Goal: Transaction & Acquisition: Purchase product/service

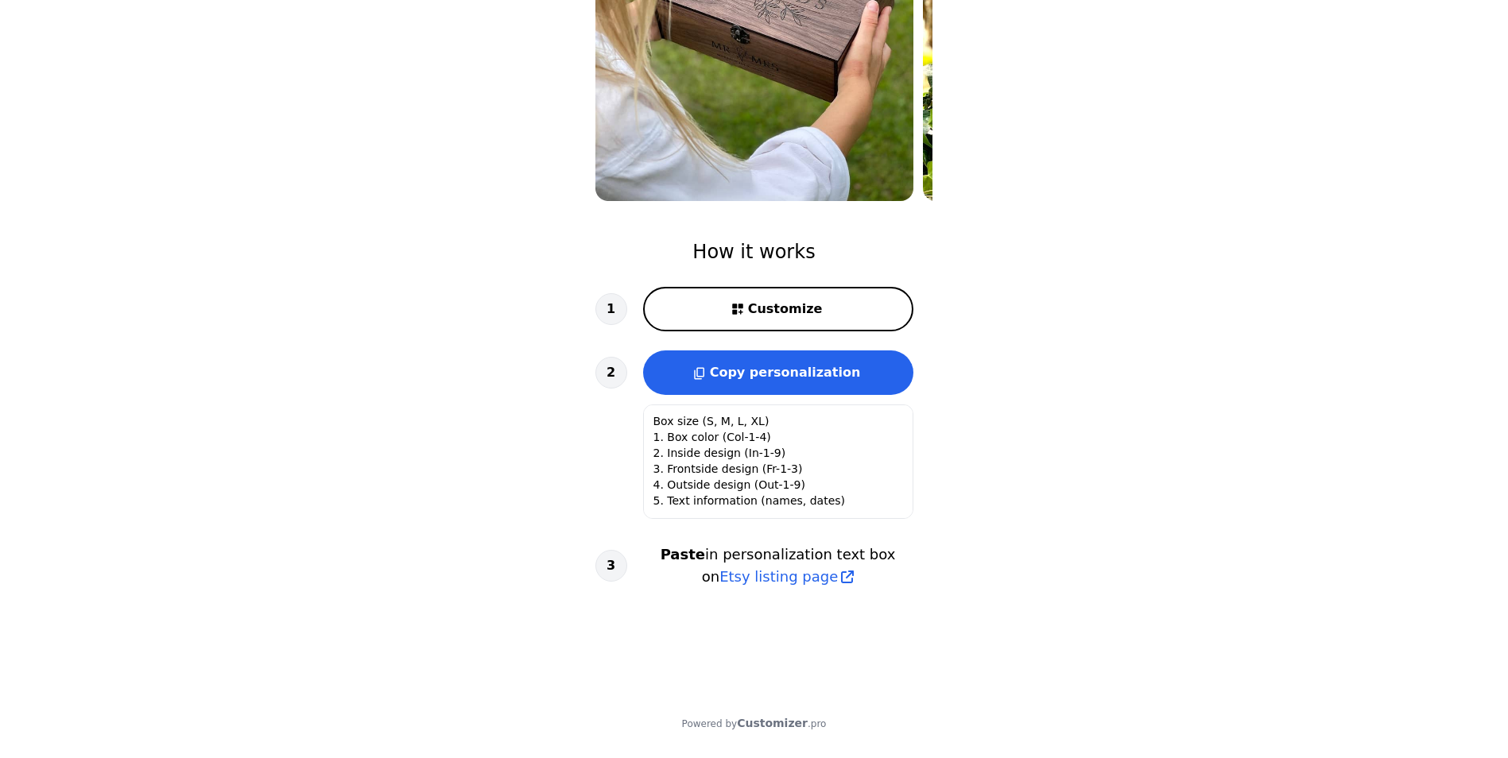
scroll to position [321, 0]
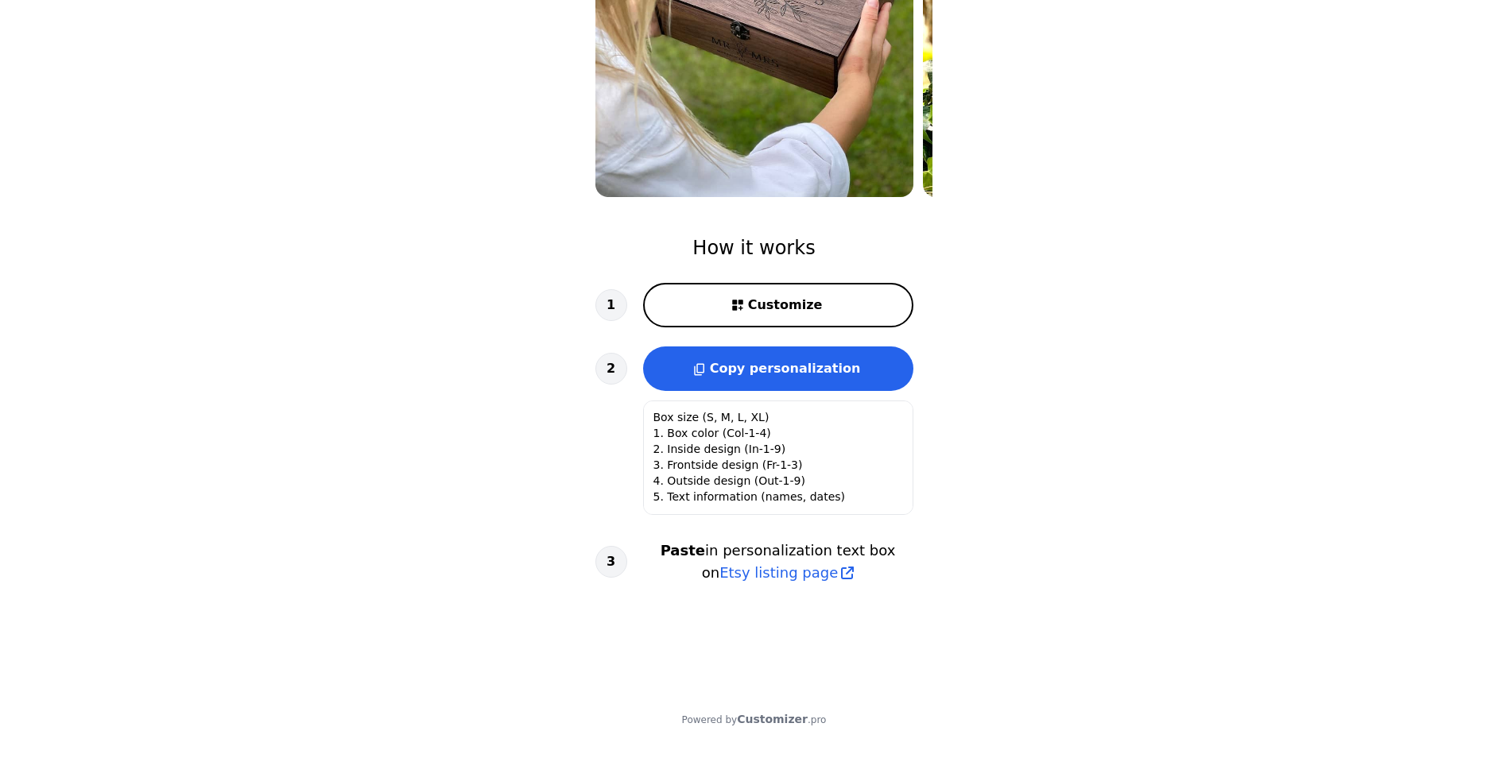
click at [724, 416] on textarea "Box size (S, M, L, XL) 1. Box color (Col-1-4) 2. Inside design (In-1-9) 3. Fron…" at bounding box center [778, 458] width 270 height 114
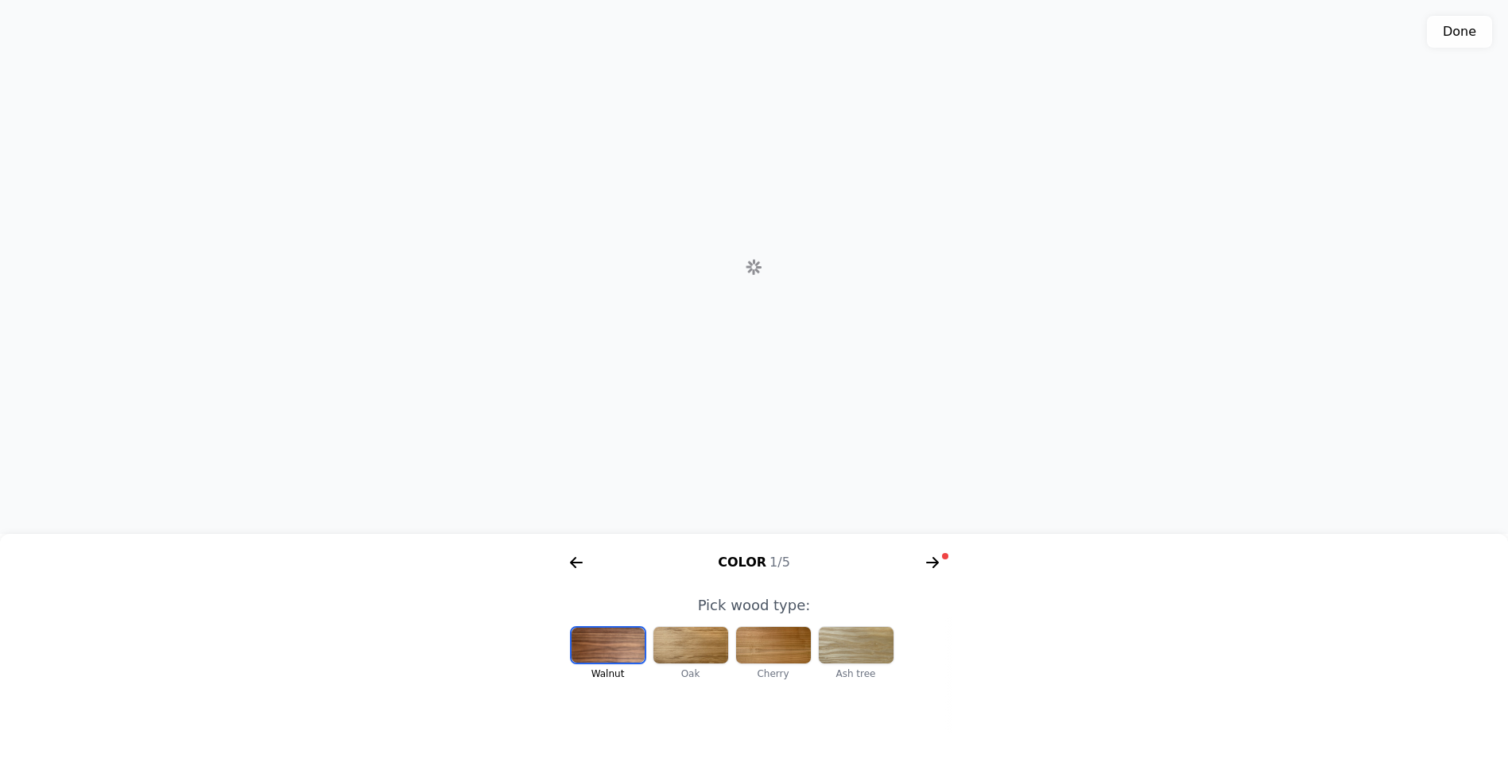
click at [1476, 23] on button "Done" at bounding box center [1459, 32] width 65 height 32
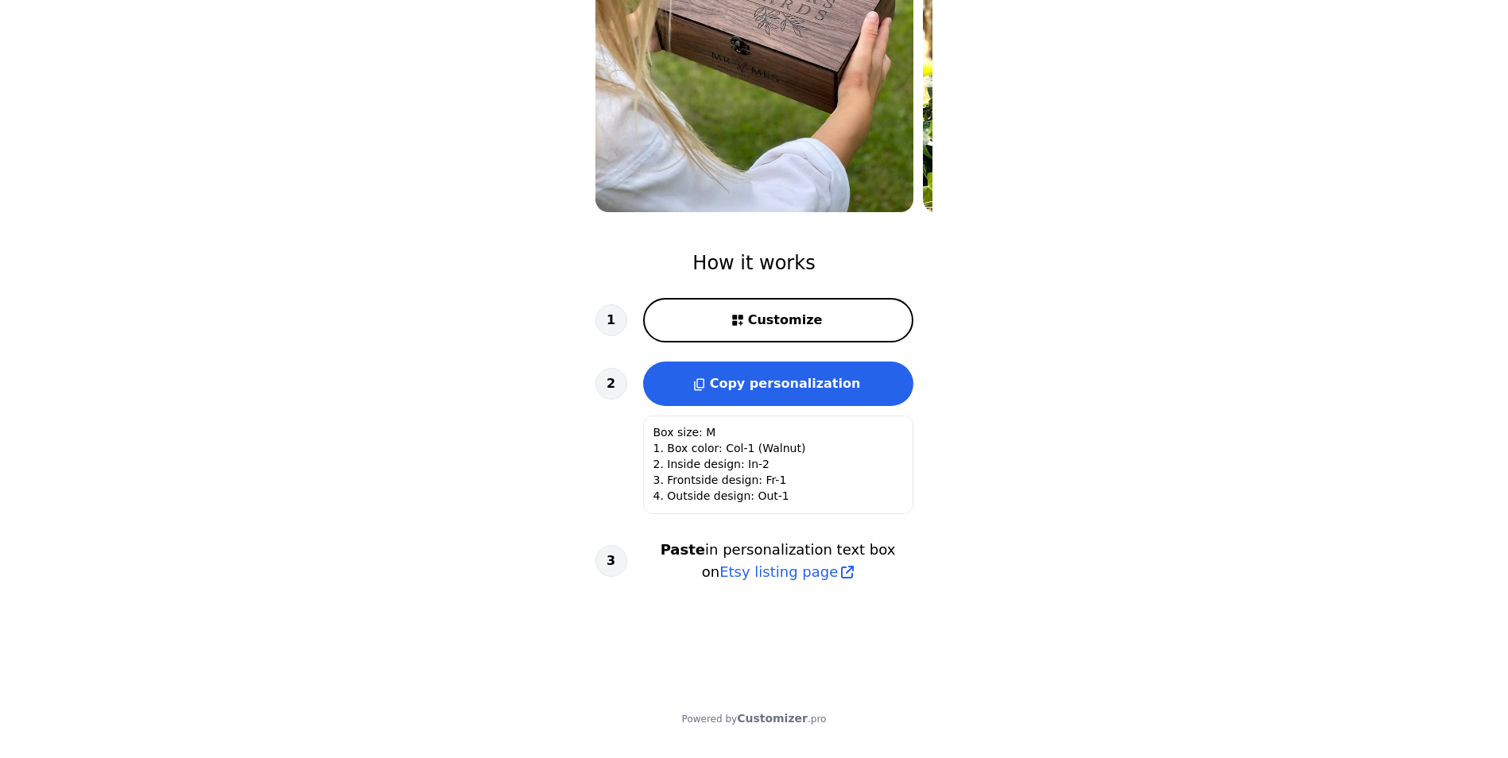
scroll to position [305, 0]
click at [763, 319] on span "Customize" at bounding box center [785, 321] width 75 height 19
type textarea "Box size (S, M, L, XL) 1. Box color (Col-1-4) 2. Inside design (In-1-9) 3. Fron…"
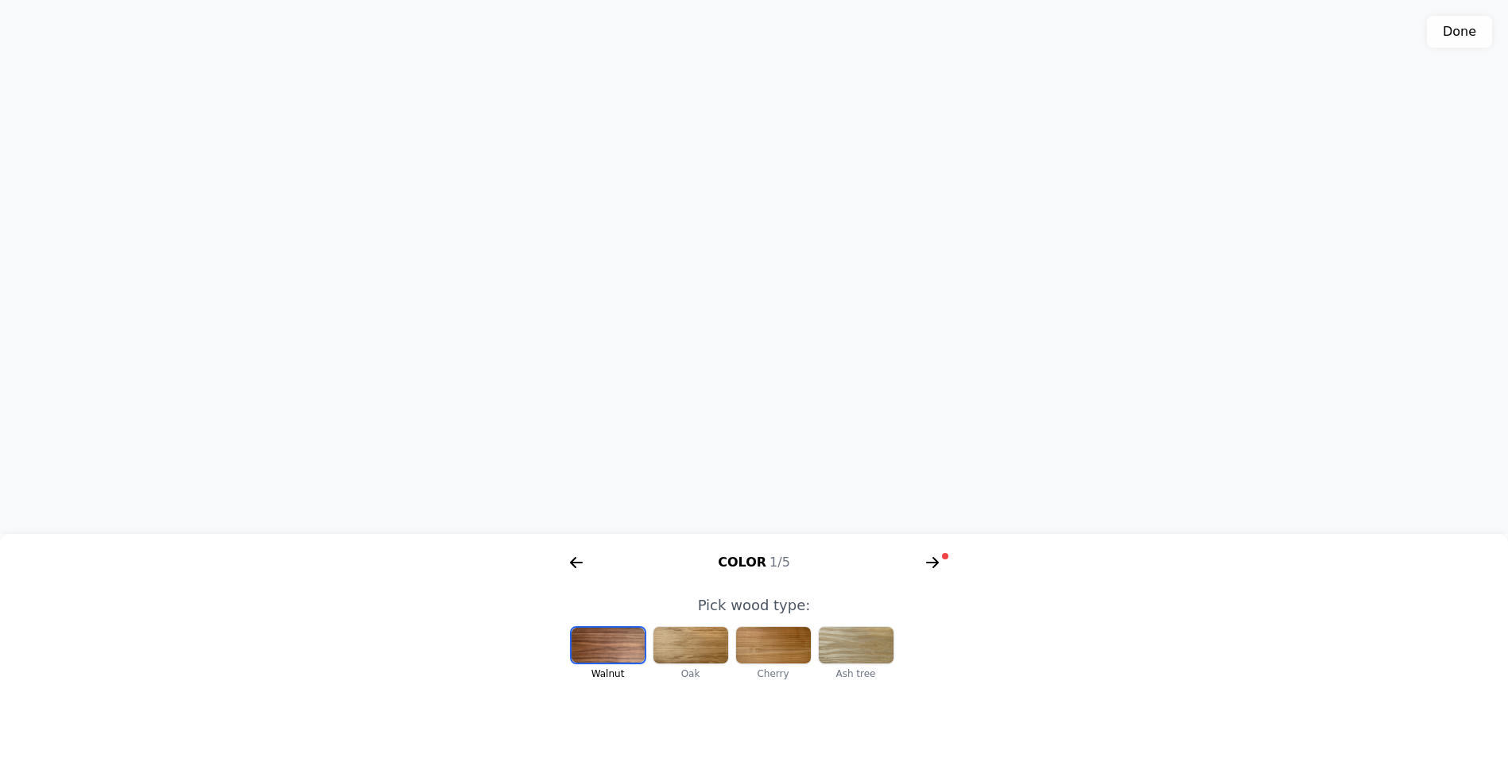
scroll to position [0, 328]
click at [674, 643] on div at bounding box center [691, 645] width 75 height 37
click at [752, 650] on div at bounding box center [773, 645] width 75 height 37
click at [593, 638] on div at bounding box center [608, 645] width 75 height 37
click at [930, 555] on icon "arrow right short" at bounding box center [932, 562] width 25 height 25
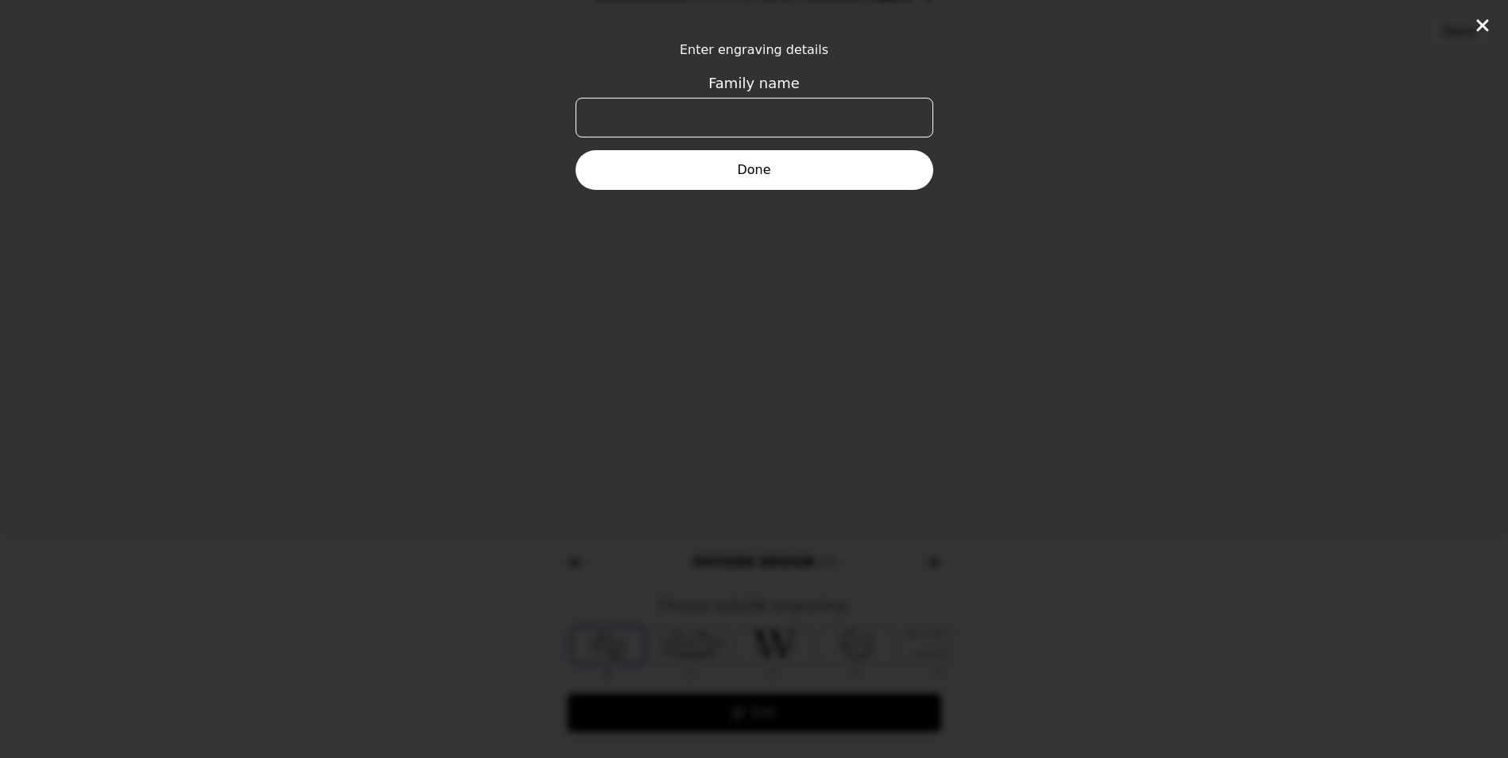
scroll to position [0, 611]
click at [701, 114] on input "Family name" at bounding box center [755, 118] width 358 height 40
type input "Wrights"
click at [751, 151] on form "Enter engraving details Family name [PERSON_NAME] Done" at bounding box center [755, 115] width 358 height 149
click at [753, 158] on button "Done" at bounding box center [755, 170] width 358 height 40
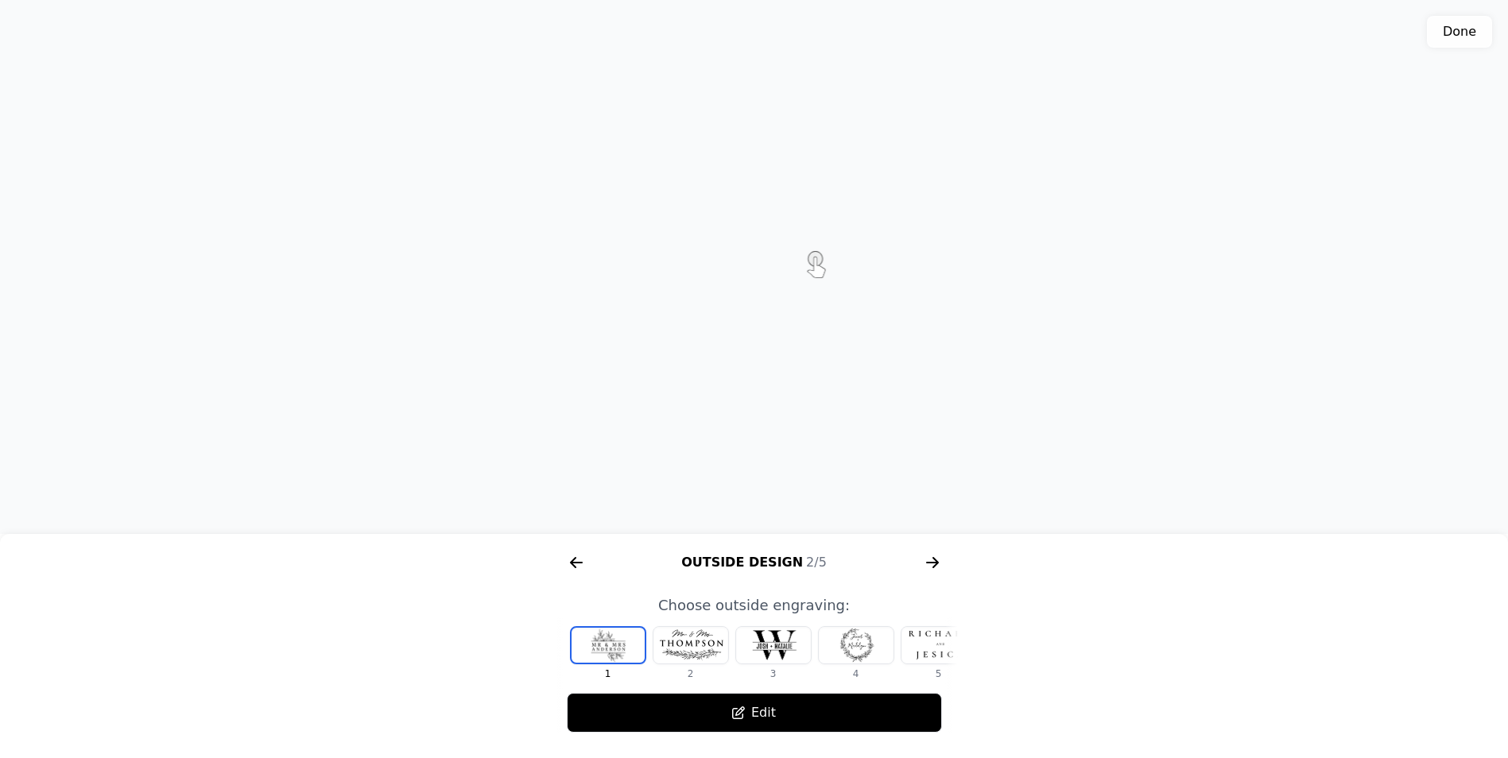
click at [604, 642] on div at bounding box center [608, 645] width 73 height 35
click at [716, 699] on button "Edit" at bounding box center [754, 713] width 375 height 40
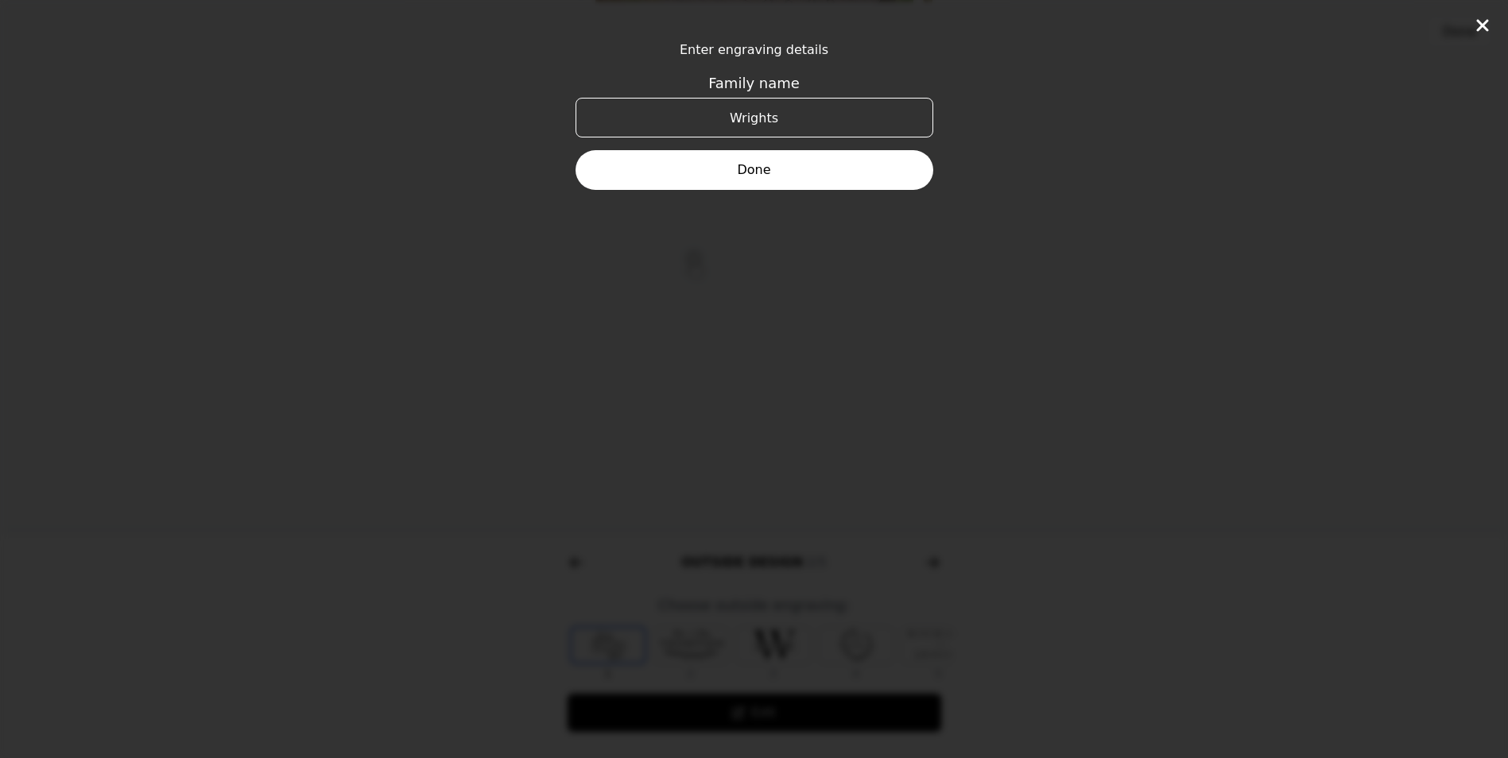
click at [805, 107] on input "Wrights" at bounding box center [755, 118] width 358 height 40
type input "[PERSON_NAME]"
click at [787, 160] on button "Done" at bounding box center [755, 170] width 358 height 40
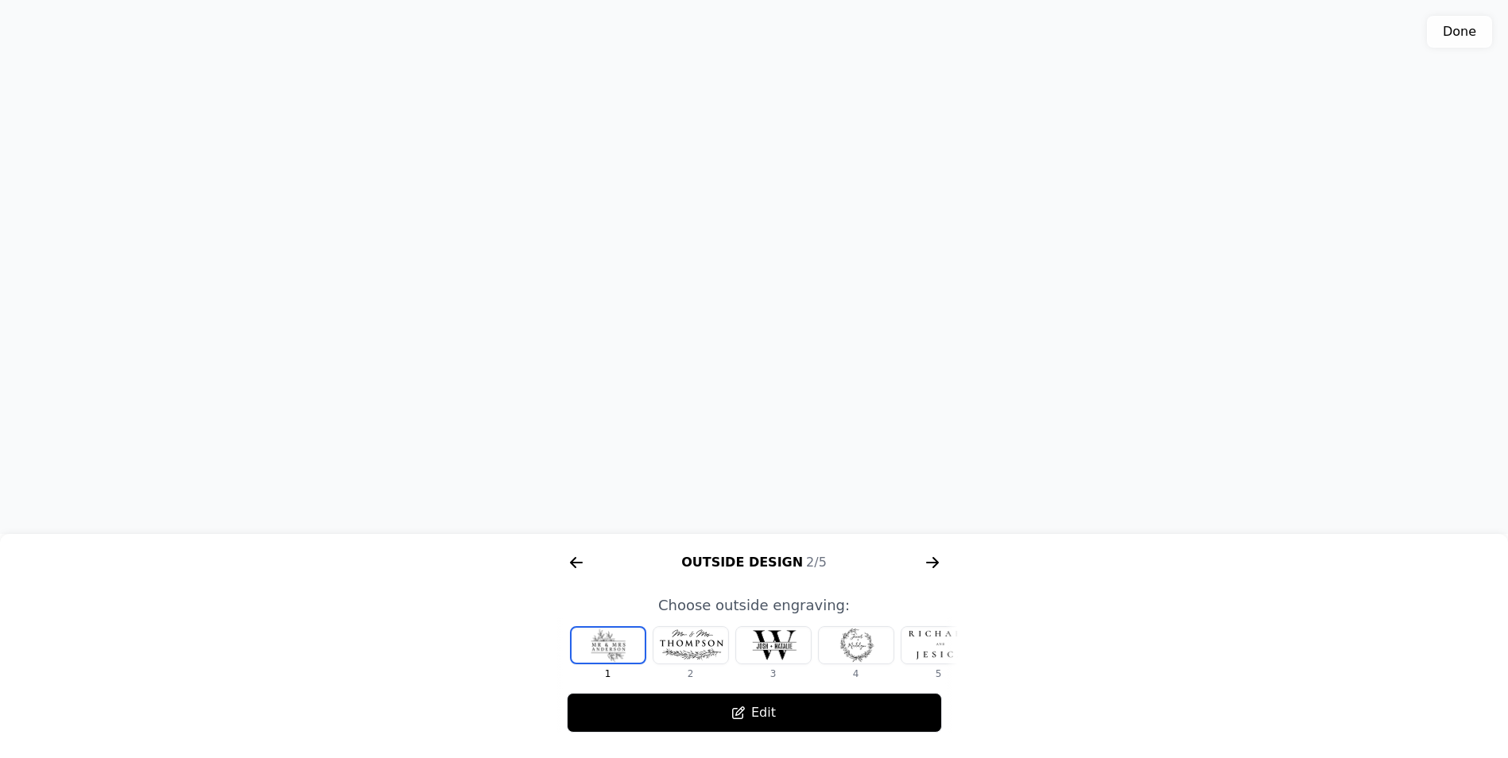
click at [696, 653] on div at bounding box center [691, 645] width 75 height 37
click at [867, 641] on div at bounding box center [856, 645] width 75 height 37
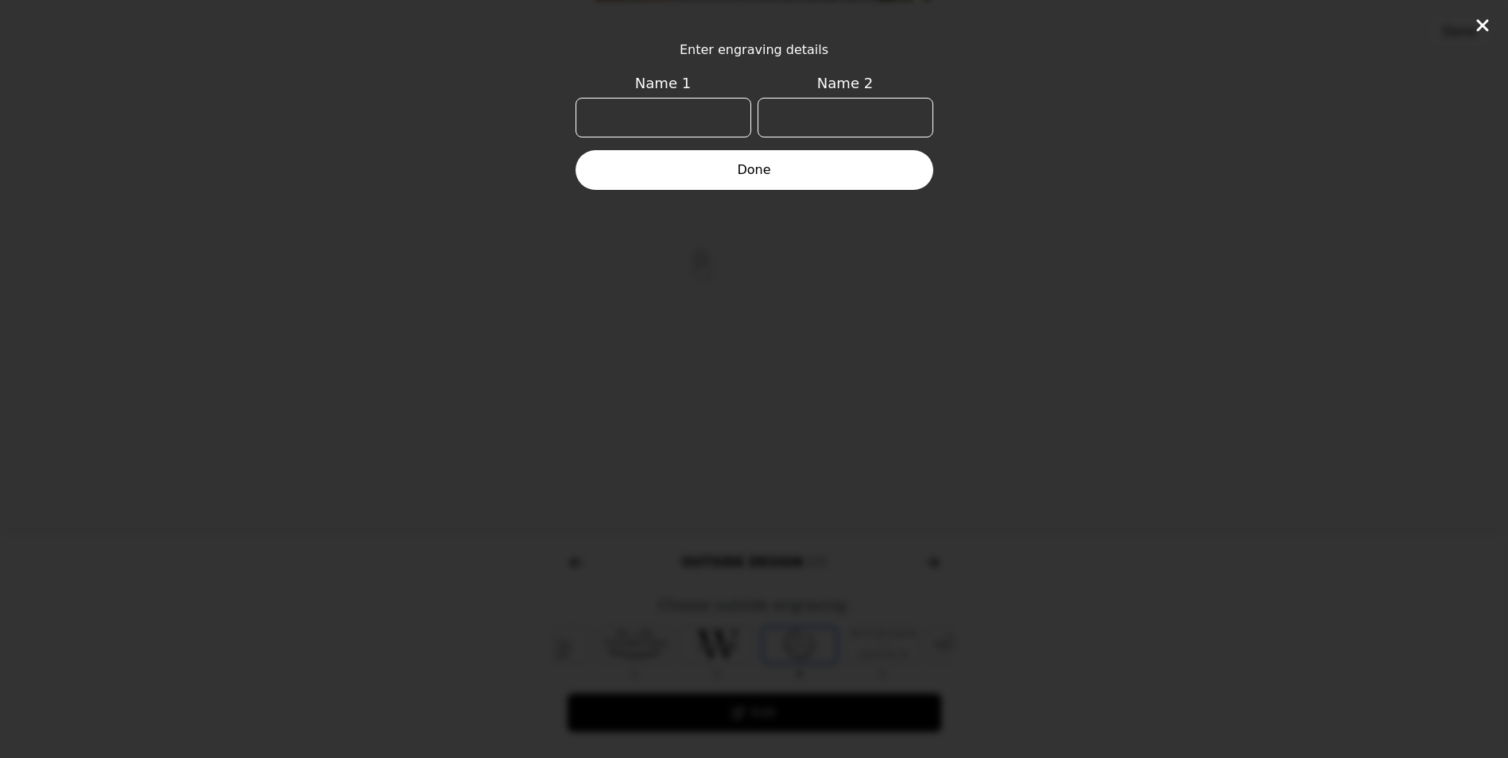
scroll to position [0, 102]
click at [1478, 20] on icon at bounding box center [1482, 25] width 12 height 12
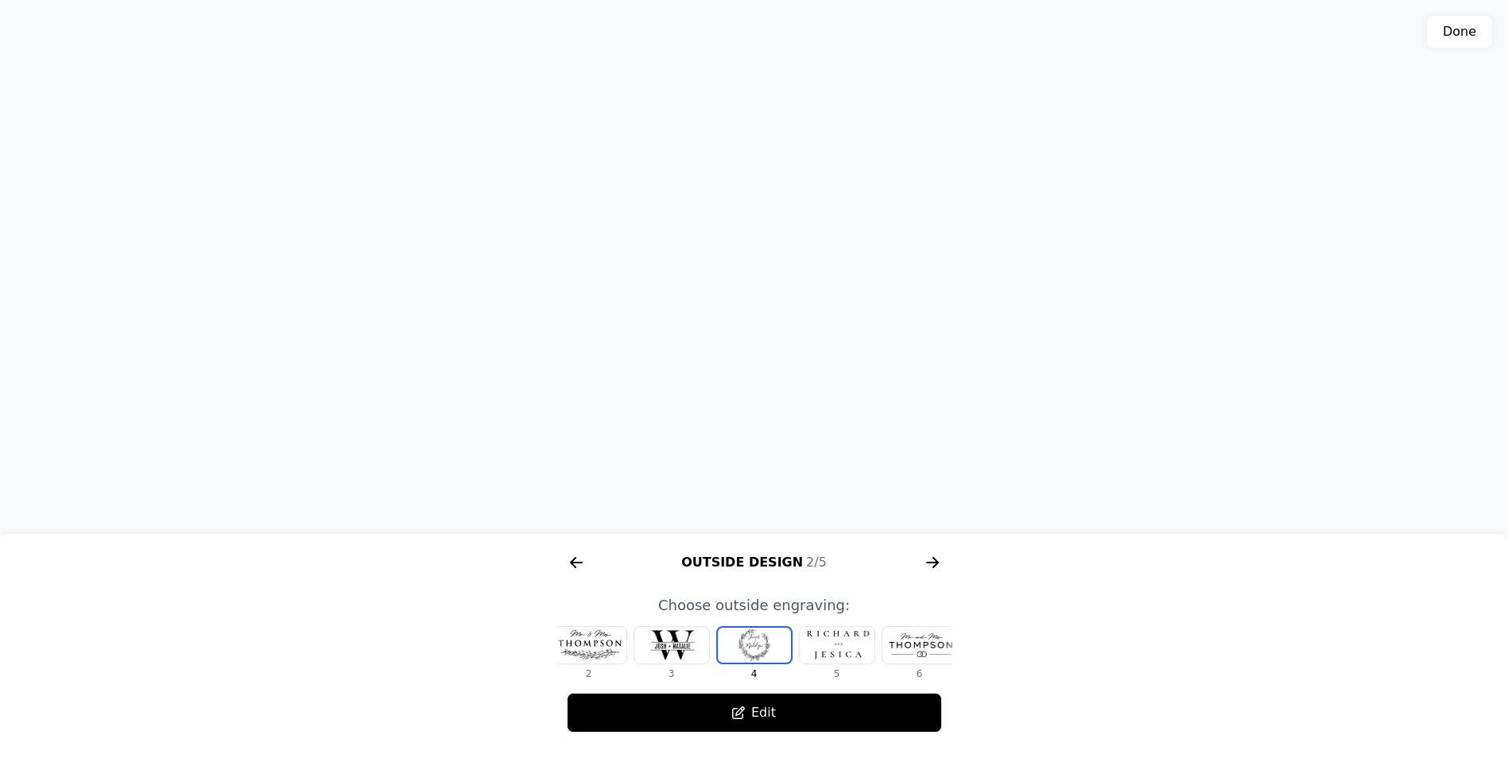
click at [920, 644] on div at bounding box center [920, 645] width 75 height 37
click at [840, 646] on div at bounding box center [837, 645] width 75 height 37
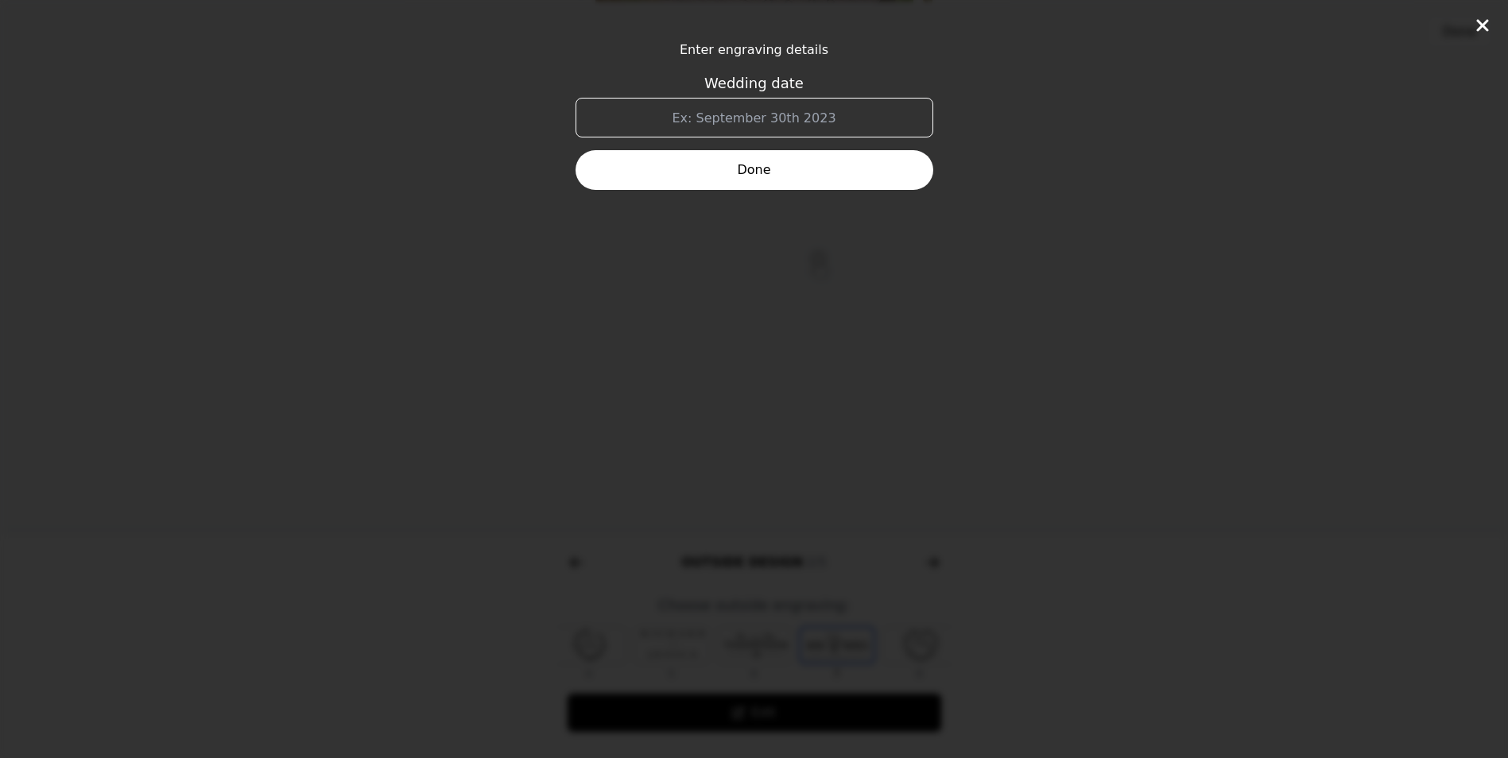
scroll to position [0, 296]
click at [783, 116] on input "Wedding date" at bounding box center [755, 118] width 358 height 40
type input "[DATE]"
click at [847, 169] on button "Done" at bounding box center [755, 170] width 358 height 40
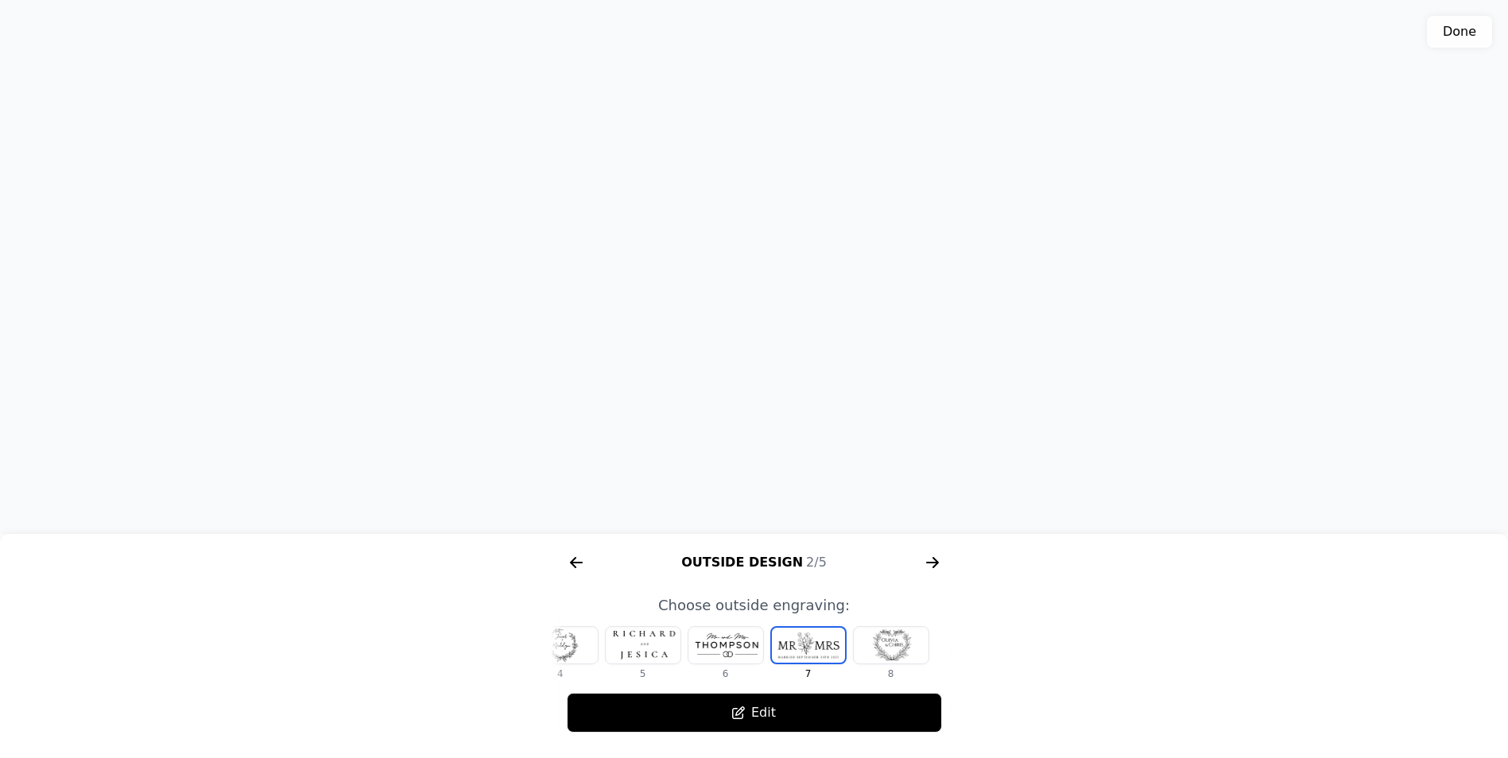
click at [580, 559] on icon "arrow right short" at bounding box center [576, 562] width 25 height 25
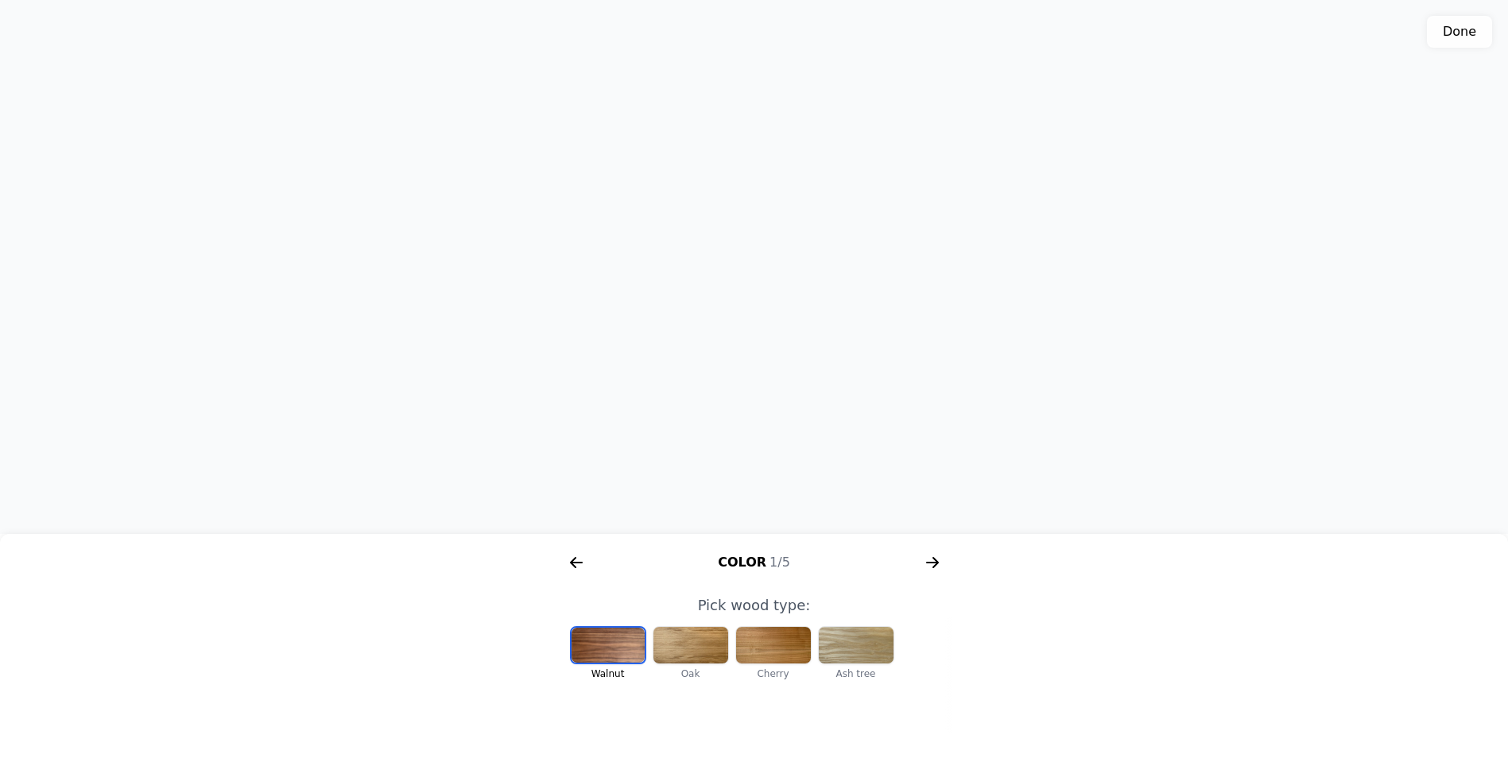
click at [937, 555] on icon "arrow right short" at bounding box center [932, 562] width 25 height 25
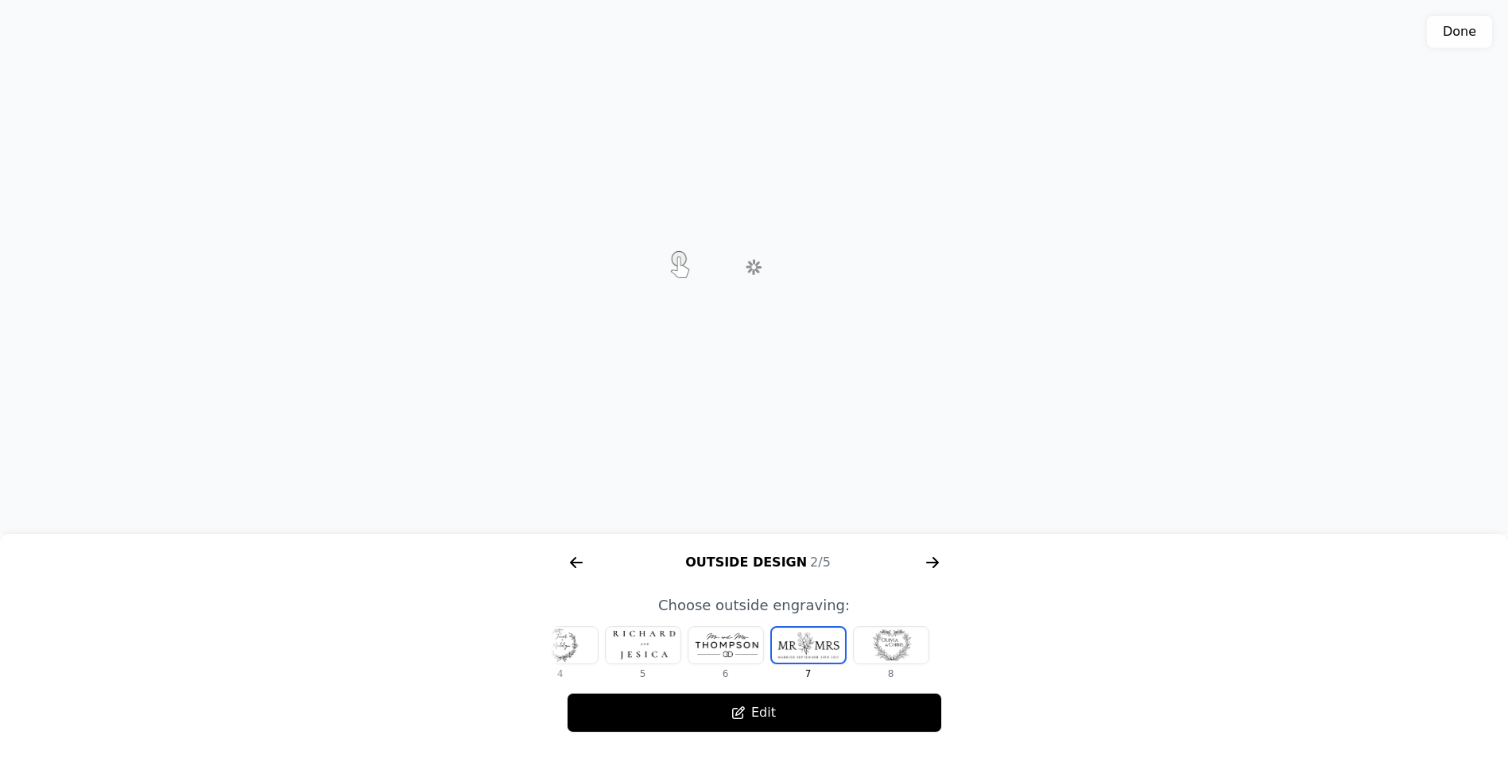
scroll to position [0, 611]
click at [577, 647] on div at bounding box center [560, 645] width 75 height 37
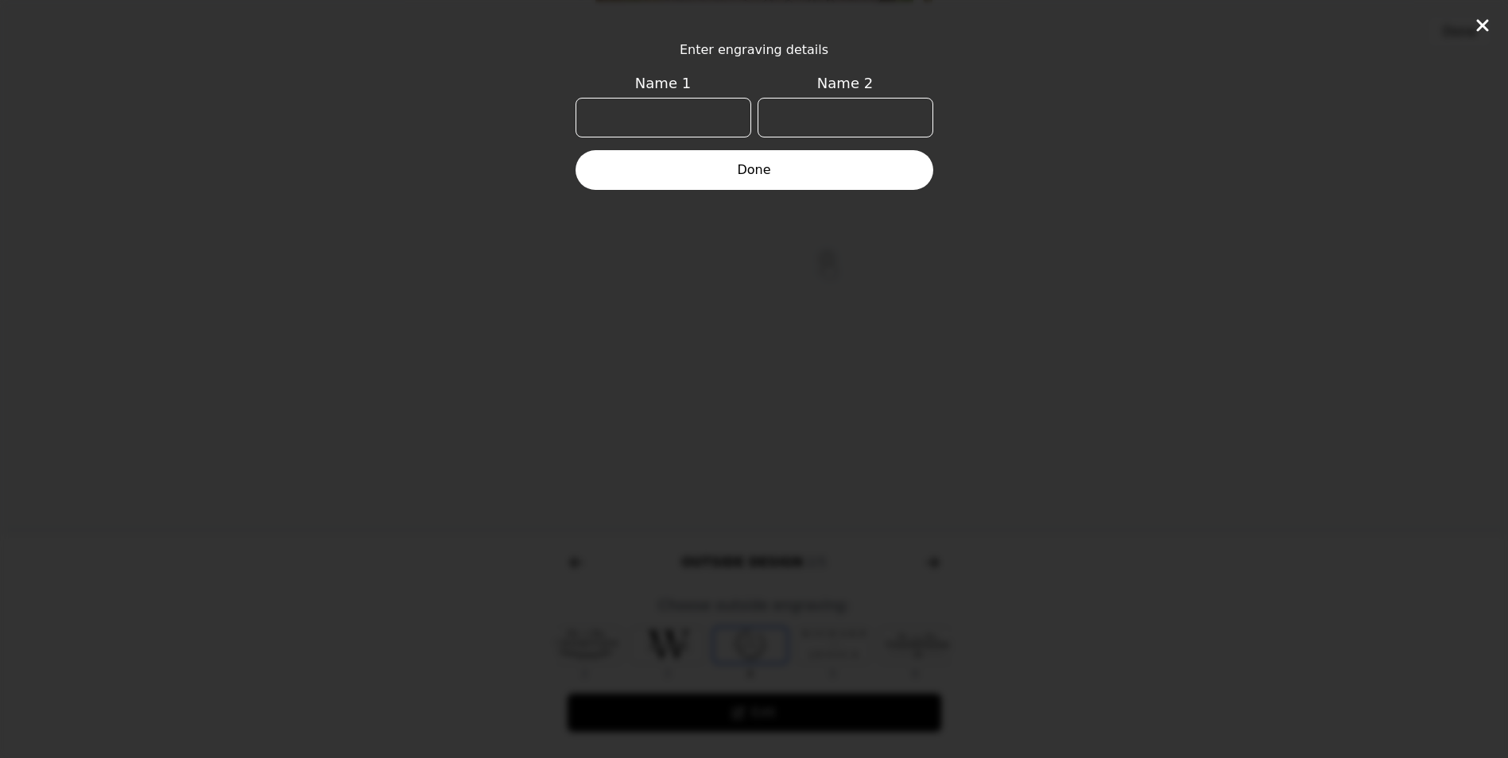
scroll to position [0, 102]
click at [1472, 27] on div "Enter engraving details Name 1 Name 2 Done" at bounding box center [754, 379] width 1508 height 758
click at [1493, 21] on div "Enter engraving details Name 1 Name 2 Done" at bounding box center [754, 379] width 1508 height 758
click at [1472, 18] on div "Enter engraving details Name 1 Name 2 Done" at bounding box center [754, 379] width 1508 height 758
click at [1476, 18] on icon at bounding box center [1482, 25] width 19 height 19
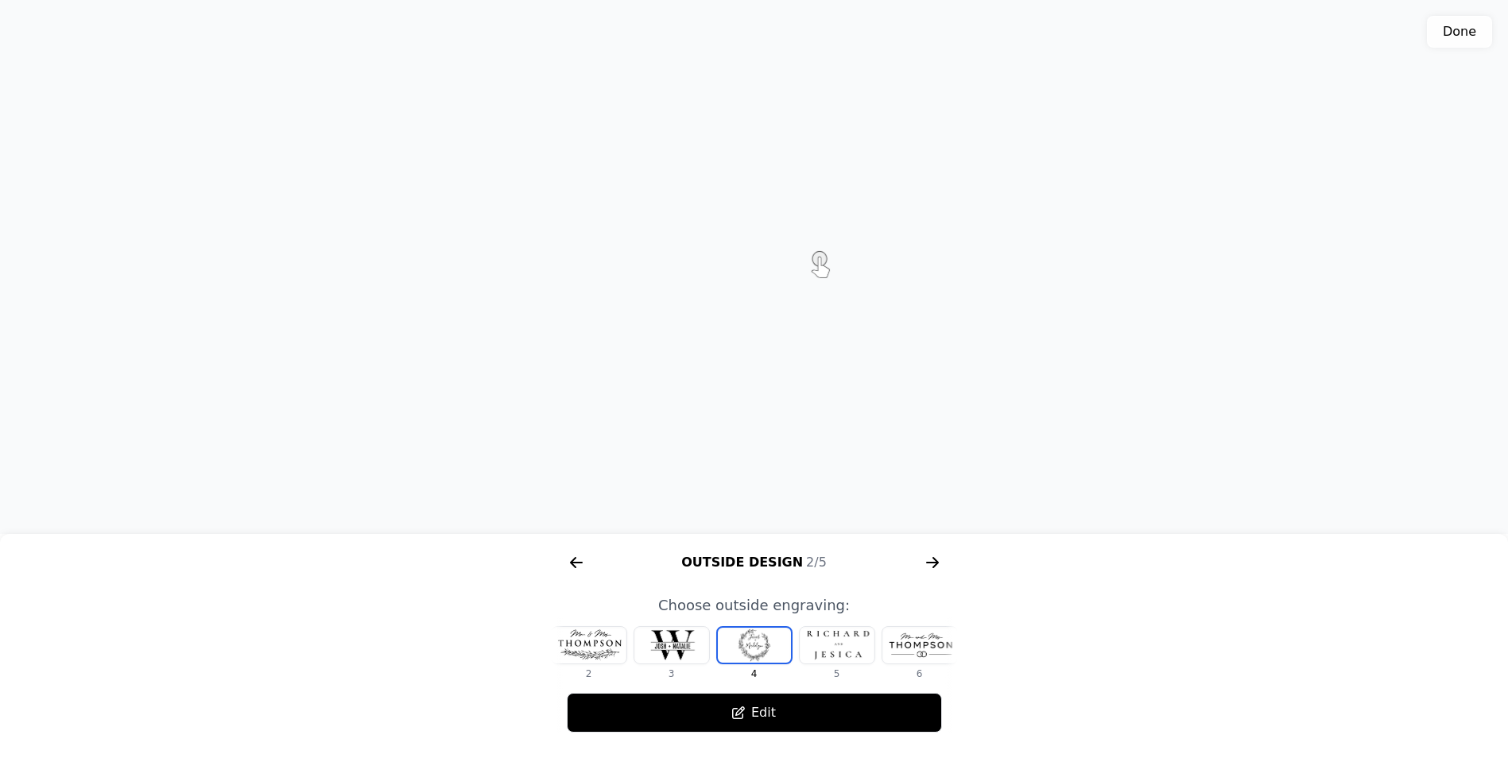
click at [584, 656] on div at bounding box center [589, 645] width 75 height 37
click at [611, 645] on div at bounding box center [608, 645] width 75 height 37
click at [765, 707] on button "Edit" at bounding box center [754, 713] width 375 height 40
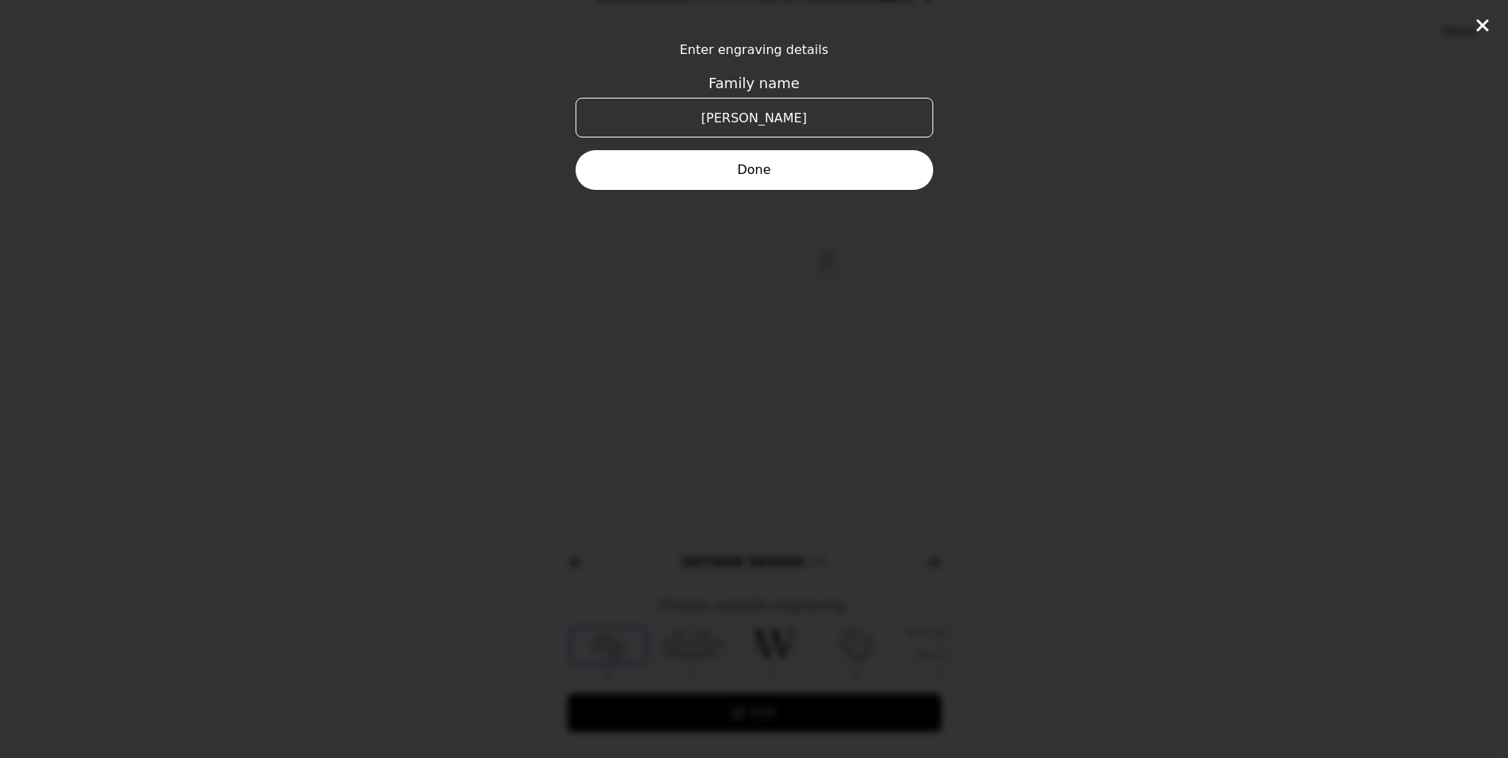
click at [1482, 16] on div "Enter engraving details Family name [PERSON_NAME] Done" at bounding box center [754, 379] width 1508 height 758
click at [1481, 23] on icon at bounding box center [1482, 25] width 12 height 12
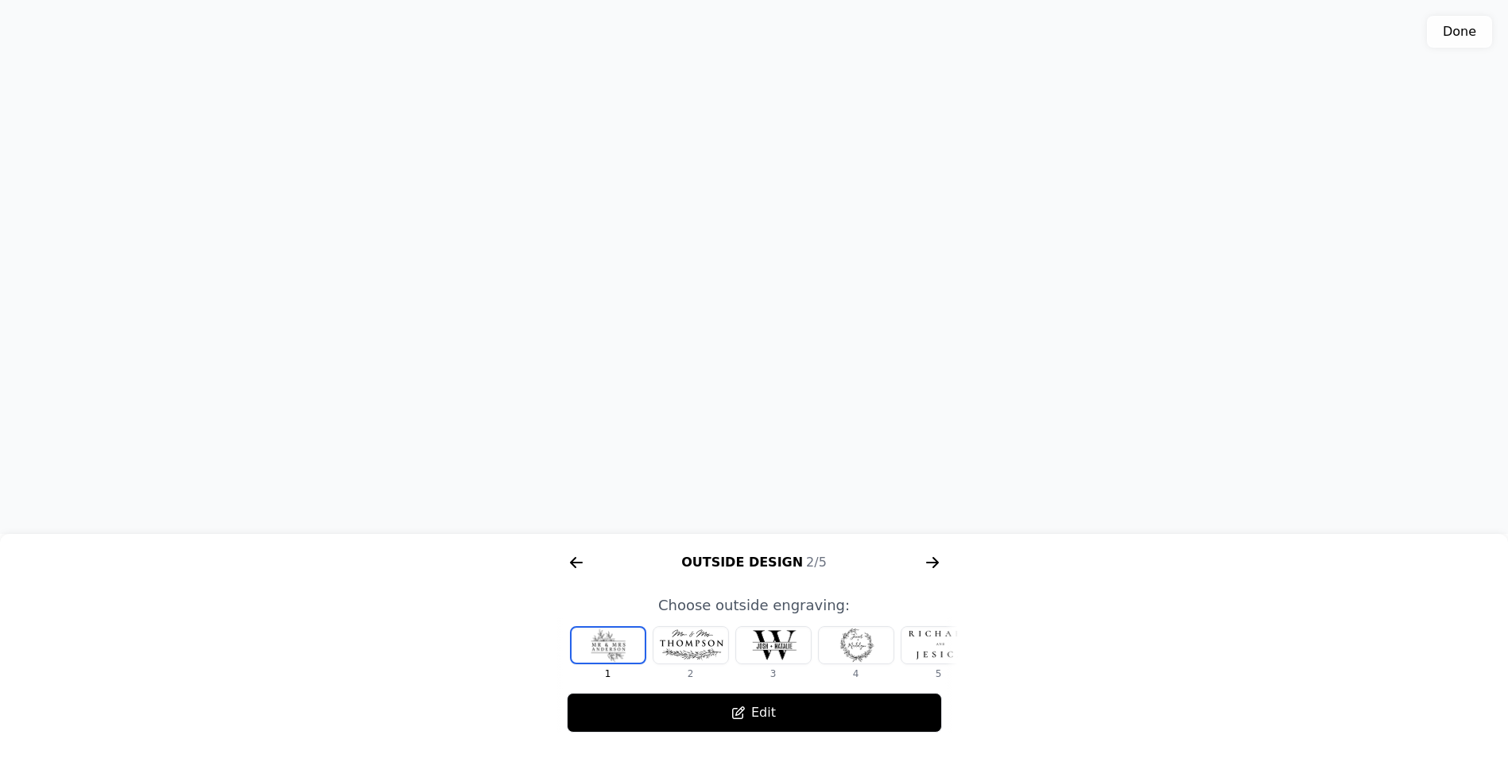
click at [933, 564] on icon "arrow right short" at bounding box center [932, 562] width 25 height 25
click at [775, 654] on div at bounding box center [773, 645] width 75 height 37
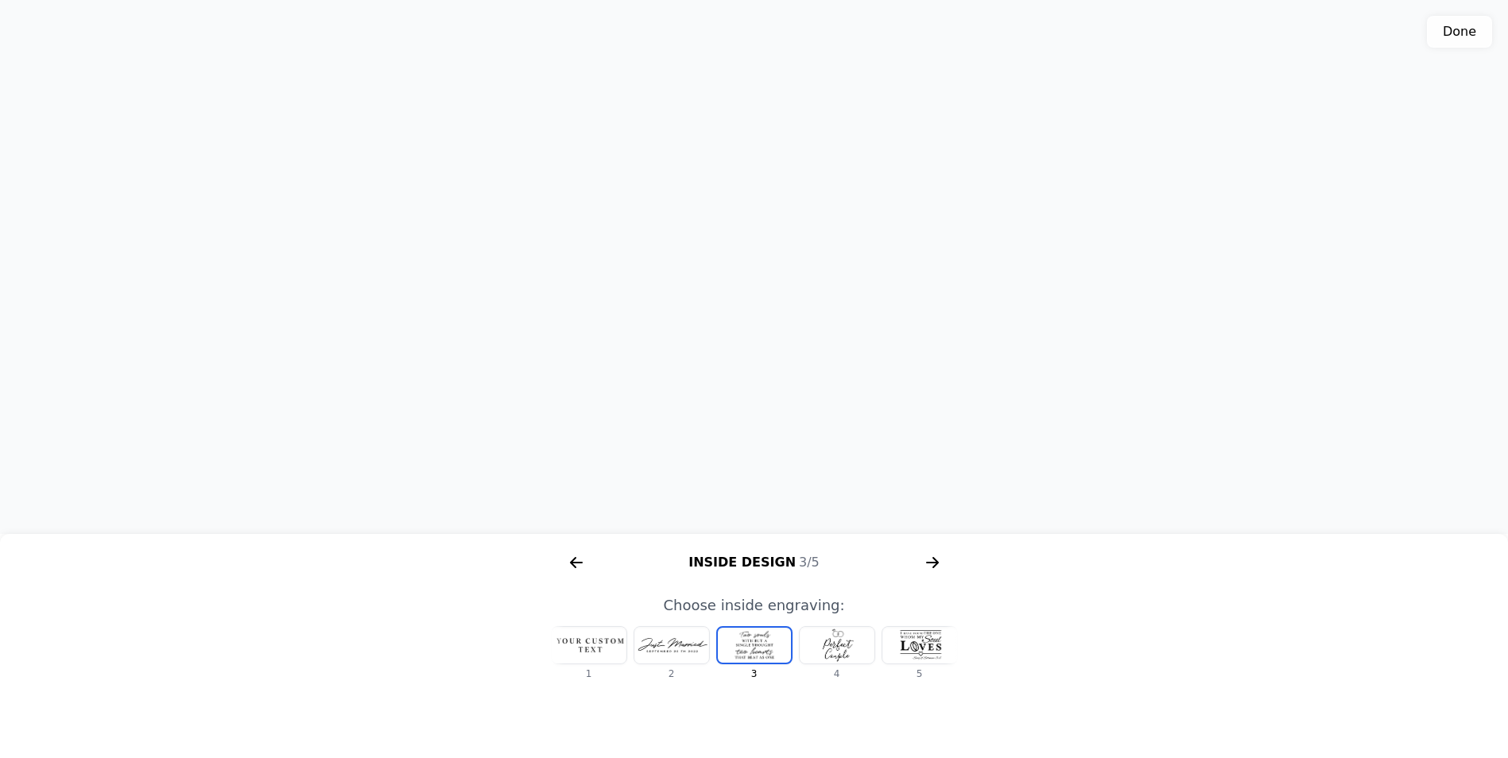
click at [817, 647] on div at bounding box center [837, 645] width 75 height 37
click at [910, 642] on div at bounding box center [920, 645] width 75 height 37
click at [850, 648] on div at bounding box center [837, 645] width 75 height 37
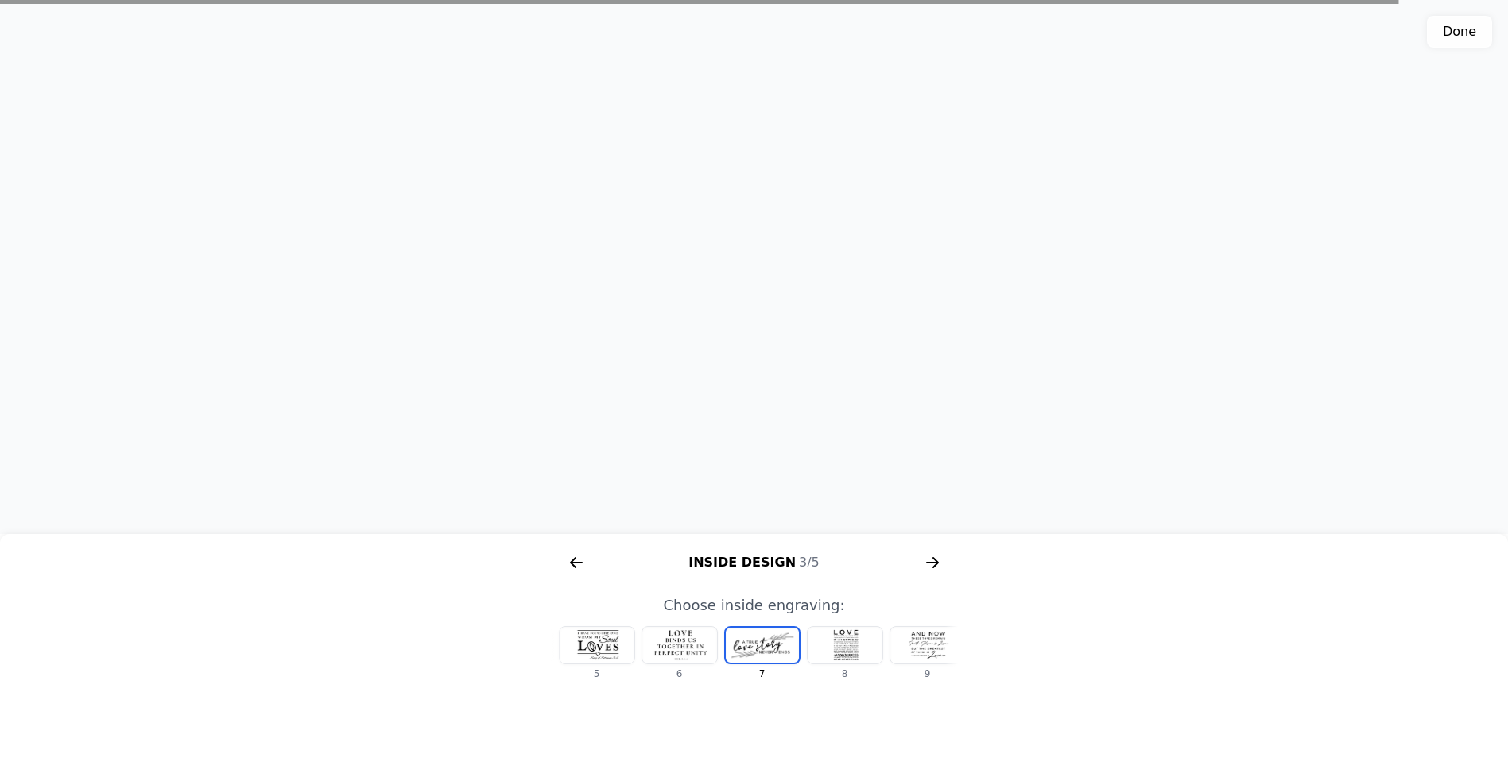
scroll to position [0, 350]
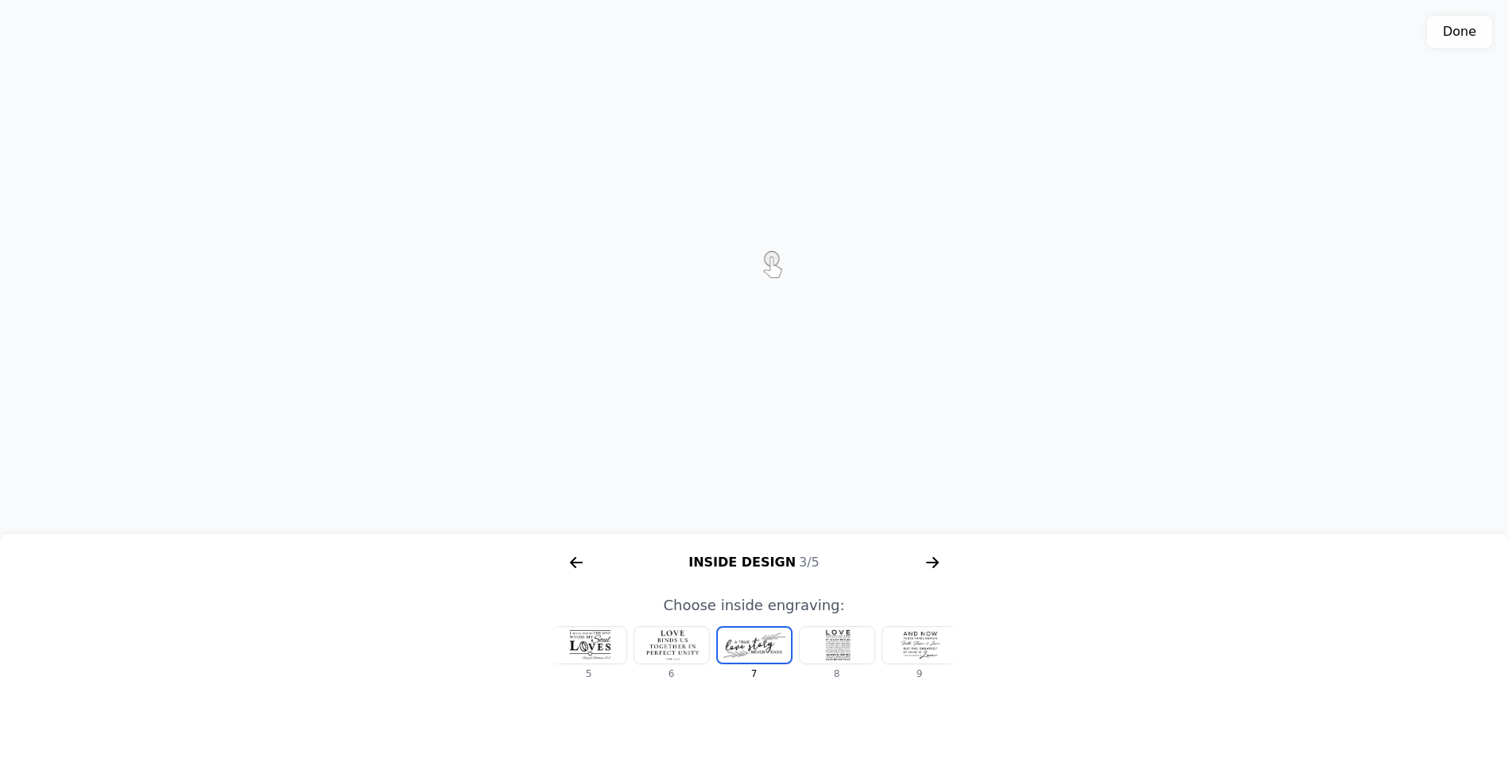
click at [574, 557] on icon "arrow right short" at bounding box center [576, 562] width 25 height 25
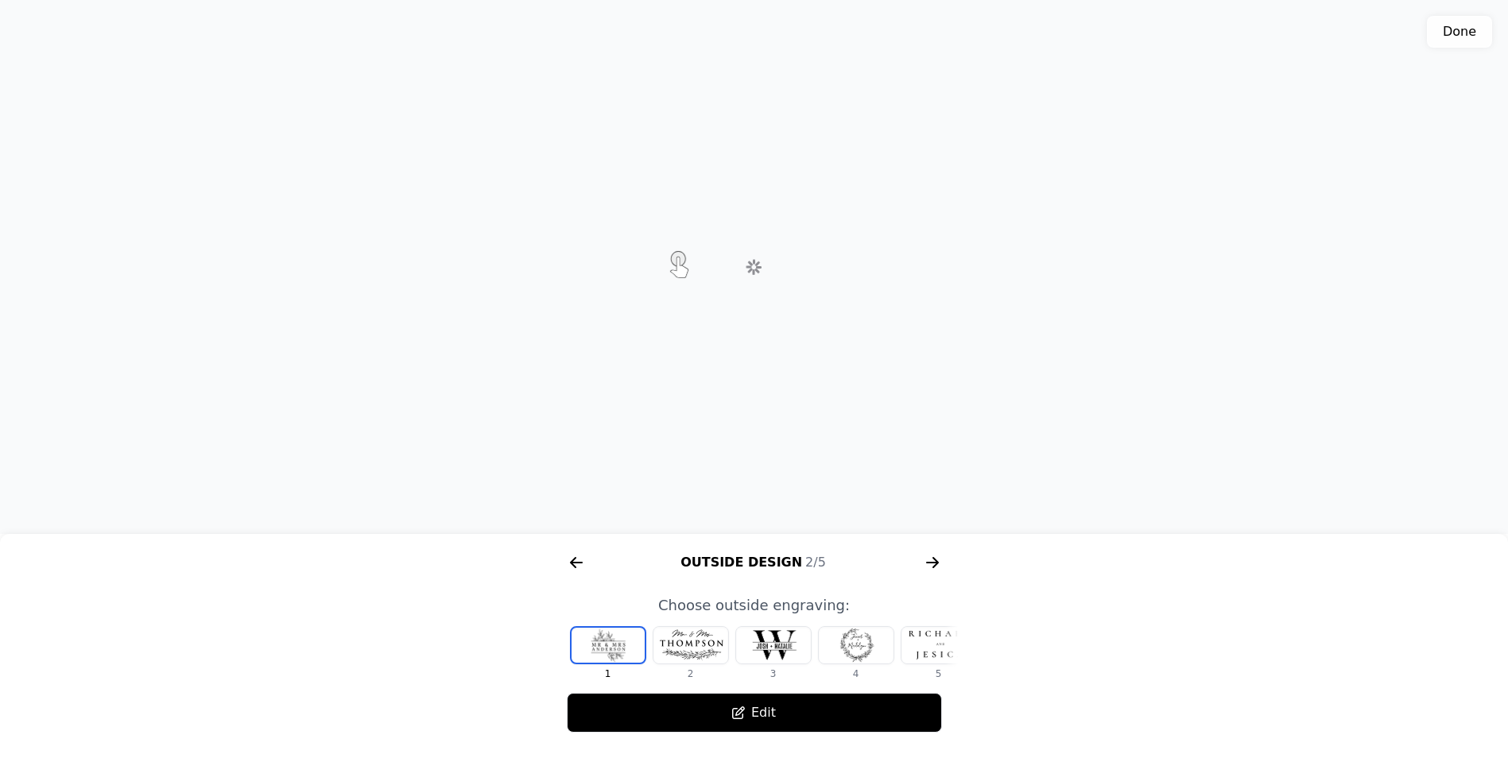
scroll to position [0, 611]
click at [929, 568] on icon "arrow right short" at bounding box center [932, 562] width 25 height 25
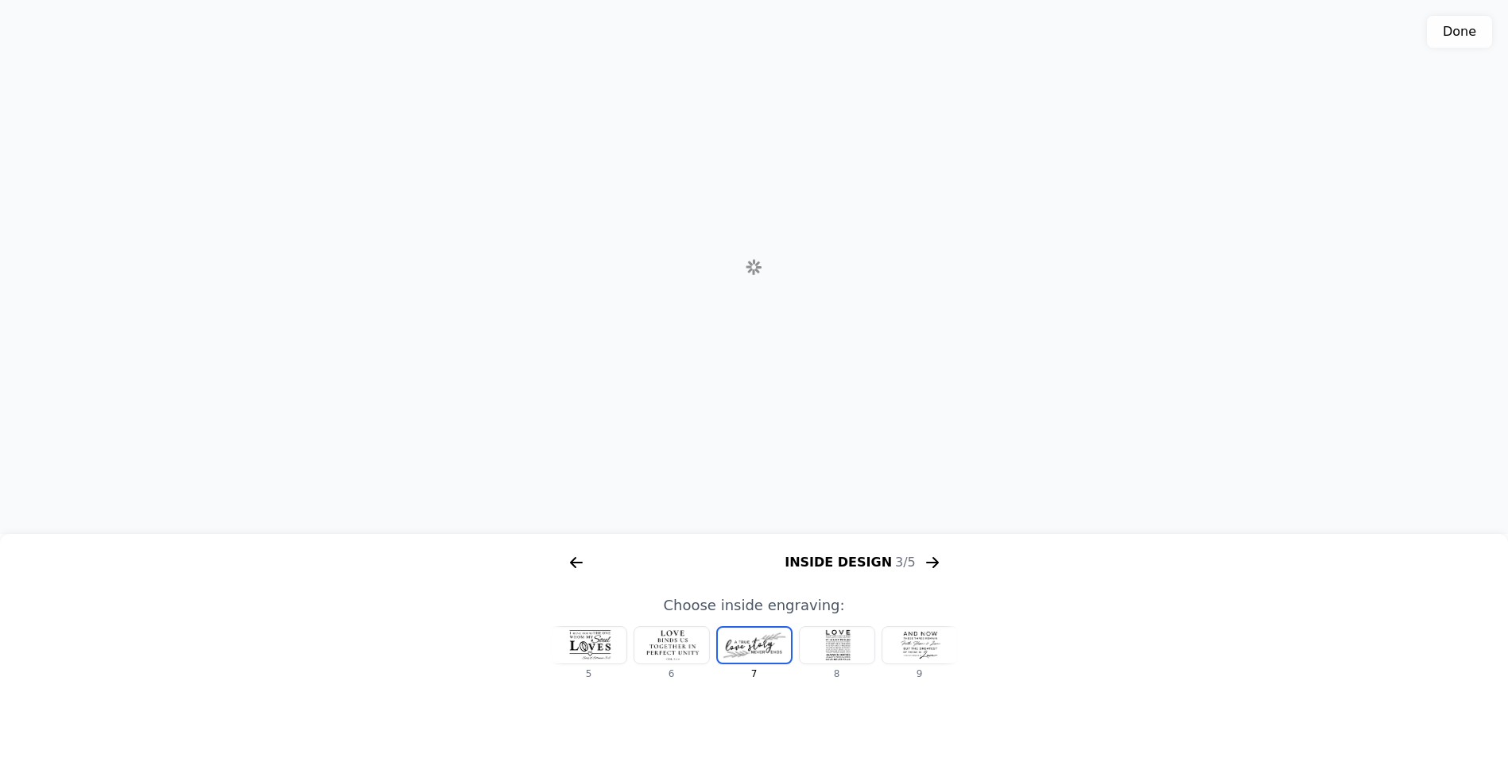
scroll to position [0, 1018]
click at [576, 558] on icon "arrow right short" at bounding box center [572, 562] width 6 height 11
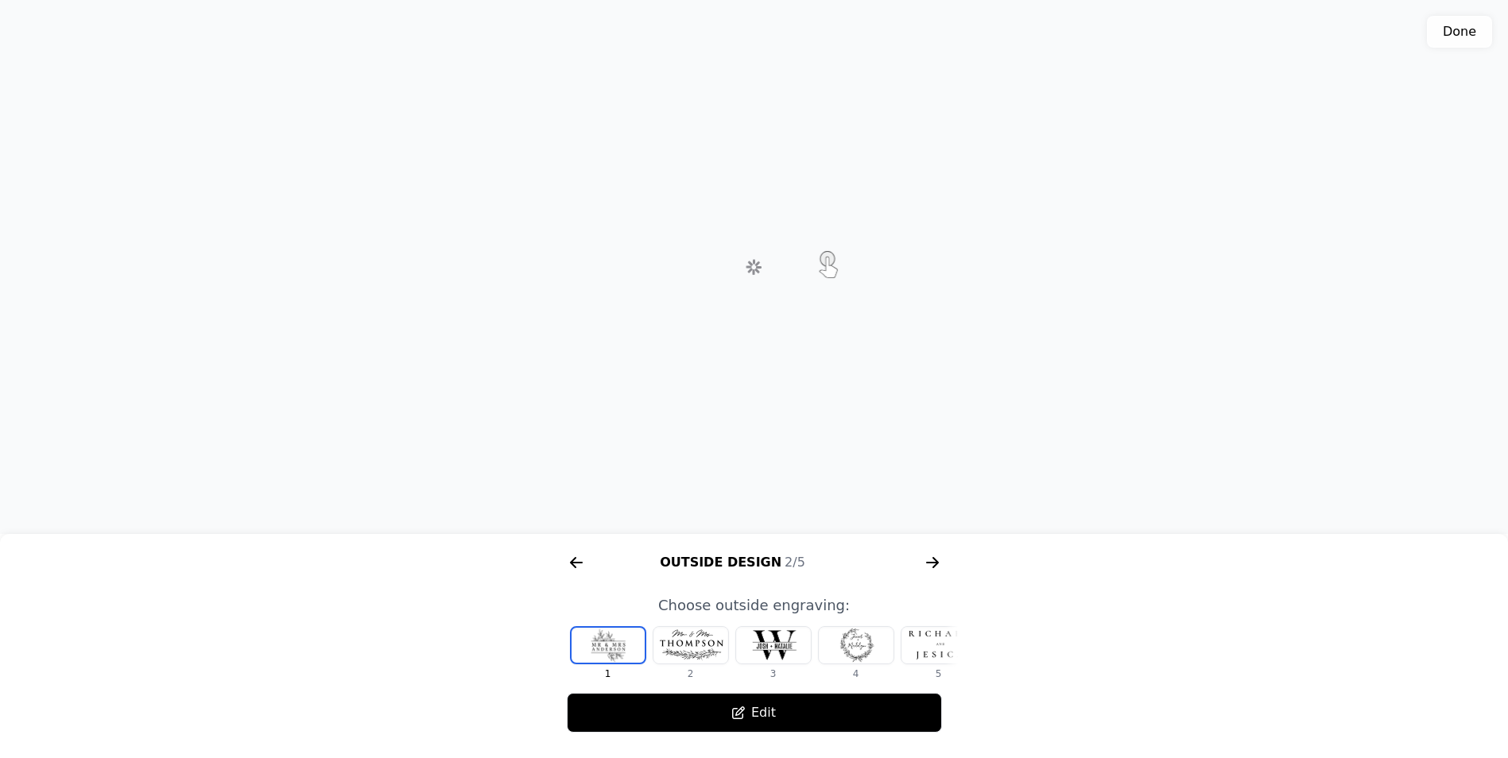
scroll to position [0, 611]
click at [932, 562] on icon "arrow right short" at bounding box center [932, 563] width 12 height 2
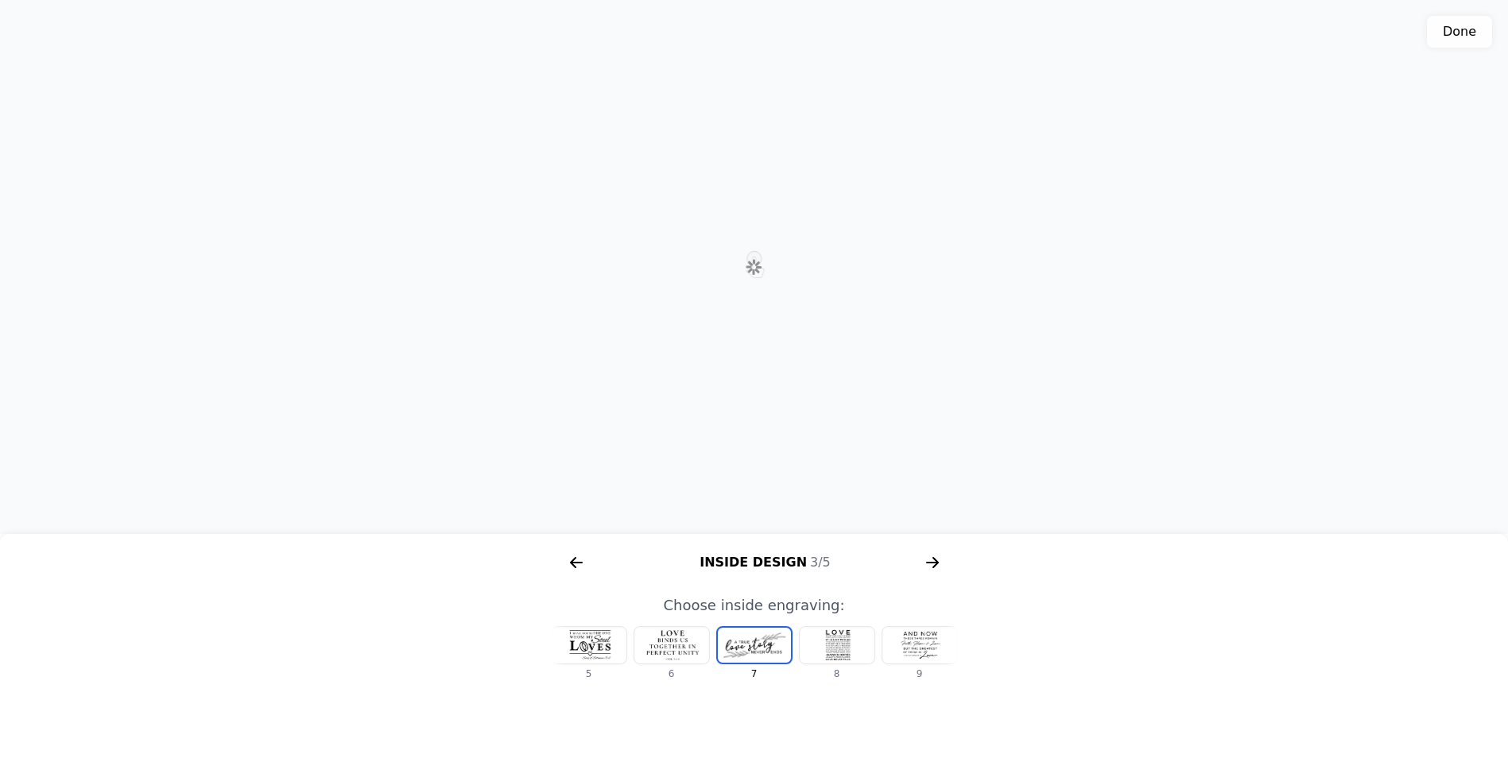
scroll to position [0, 1018]
click at [937, 645] on div at bounding box center [920, 645] width 75 height 37
click at [745, 635] on div at bounding box center [726, 645] width 75 height 37
click at [929, 572] on icon "arrow right short" at bounding box center [932, 562] width 25 height 25
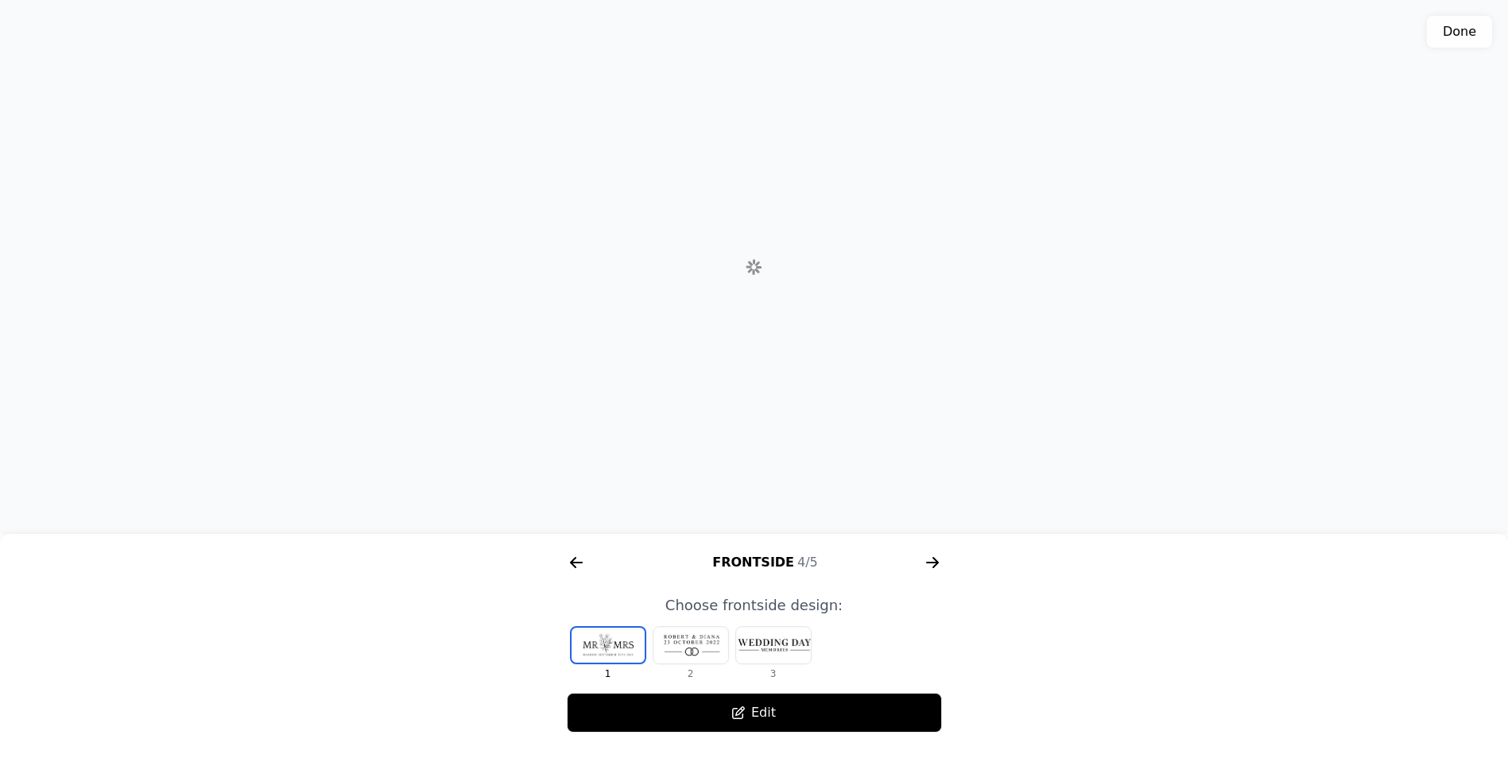
scroll to position [0, 1425]
click at [696, 646] on div at bounding box center [691, 645] width 75 height 37
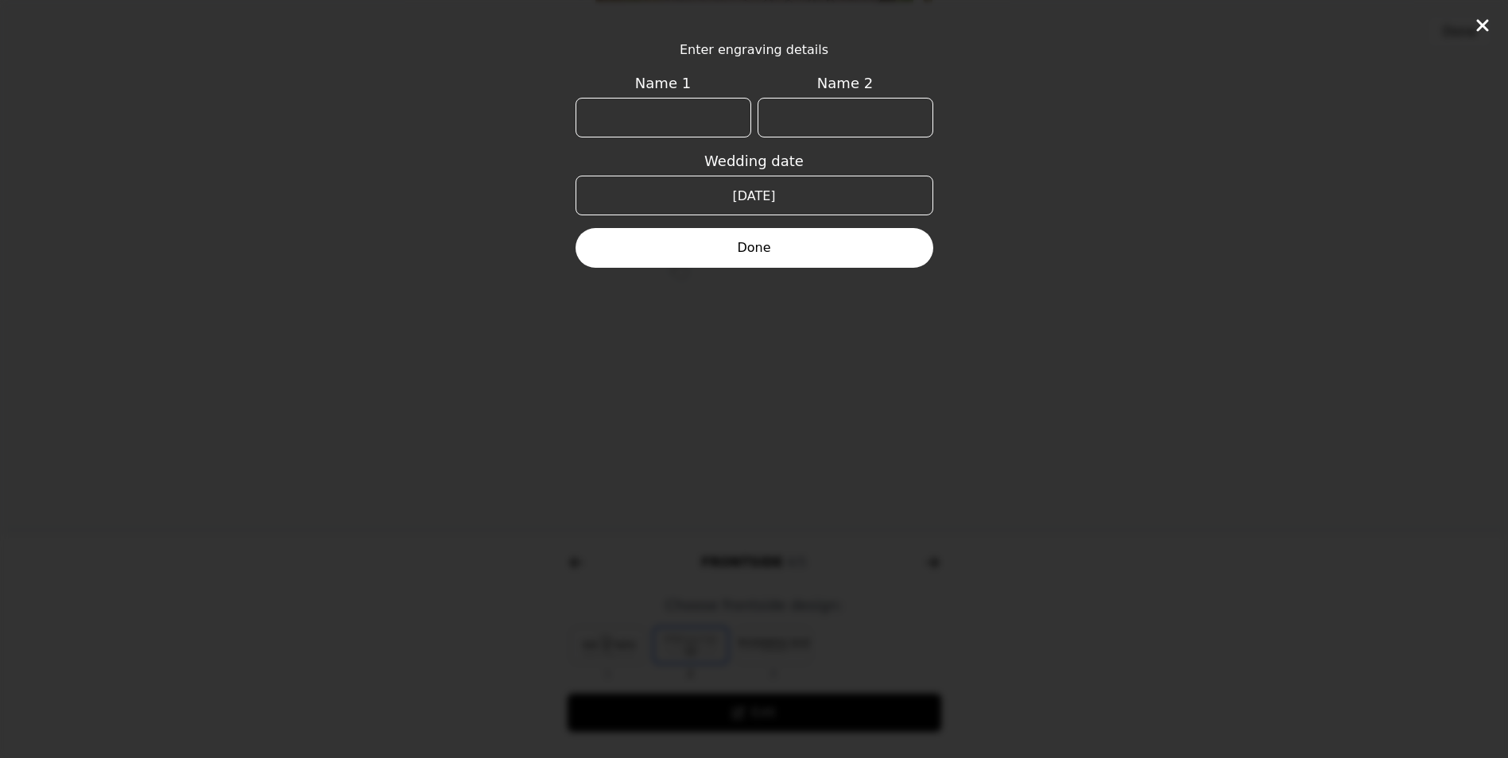
click at [706, 125] on input "Name 1" at bounding box center [664, 118] width 176 height 40
type input "Abby"
type input "[PERSON_NAME]"
click at [708, 231] on button "Done" at bounding box center [755, 248] width 358 height 40
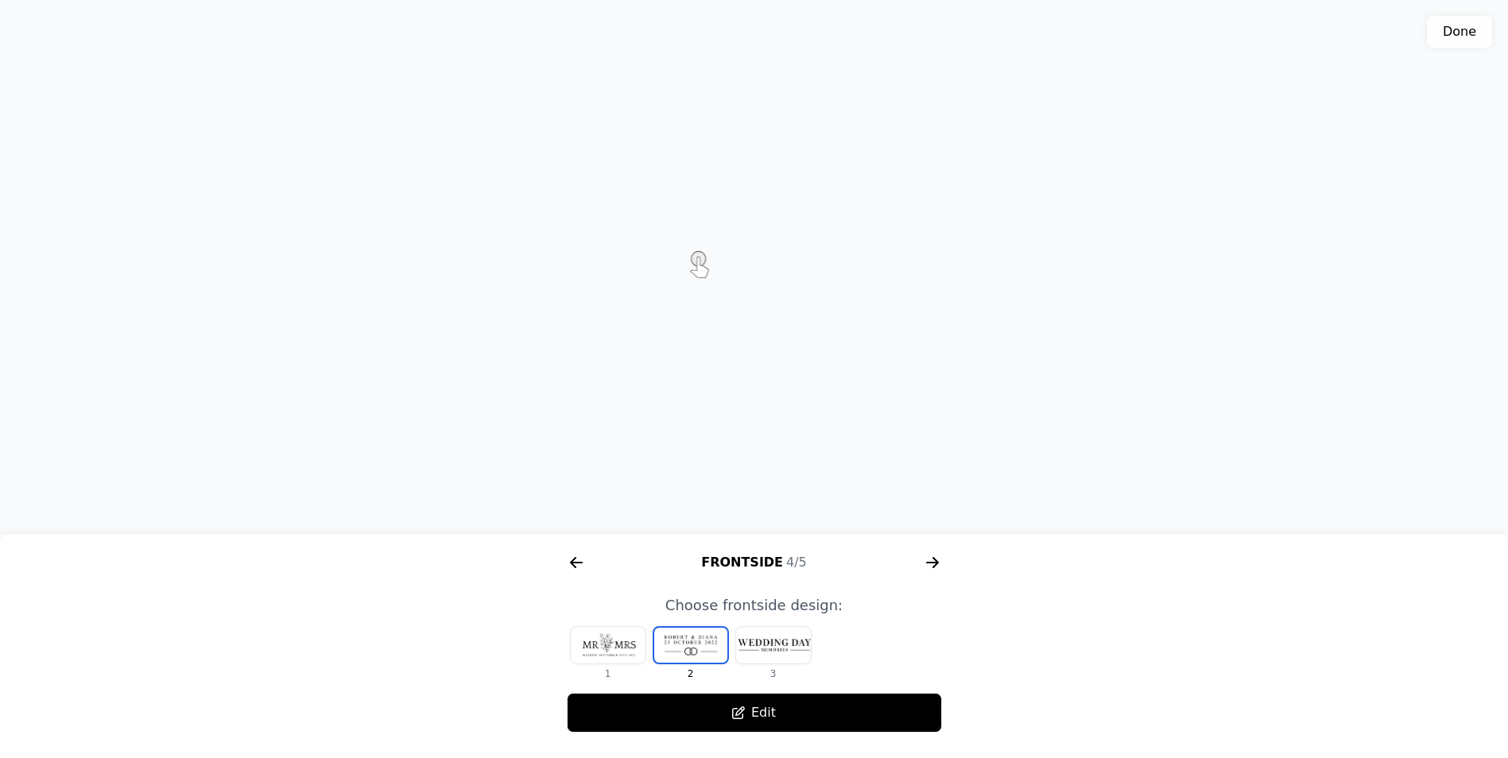
click at [757, 708] on button "Edit" at bounding box center [754, 713] width 375 height 40
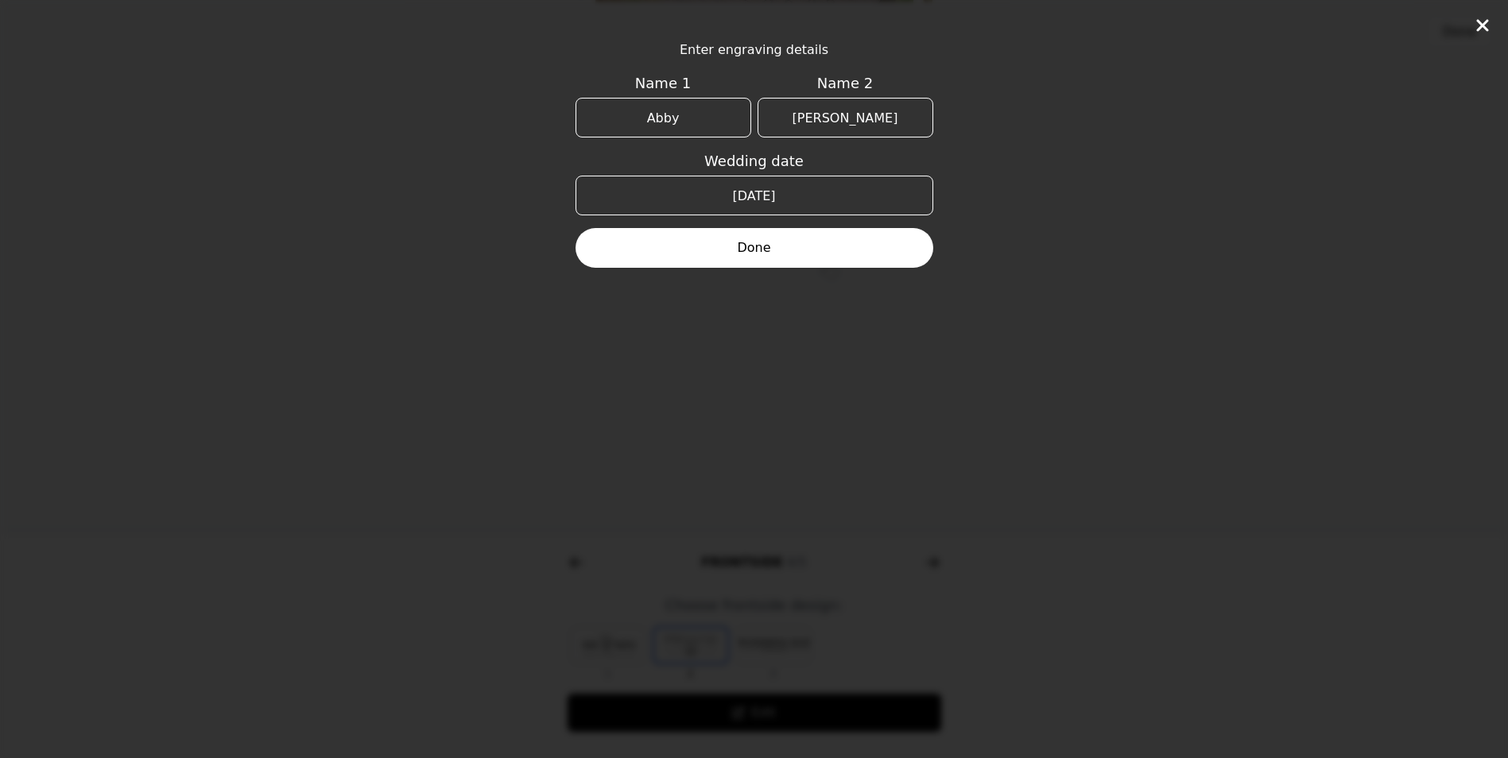
click at [690, 107] on input "Abby" at bounding box center [664, 118] width 176 height 40
type input "A"
type input "[PERSON_NAME]"
type input "Abby"
click at [742, 246] on button "Done" at bounding box center [755, 248] width 358 height 40
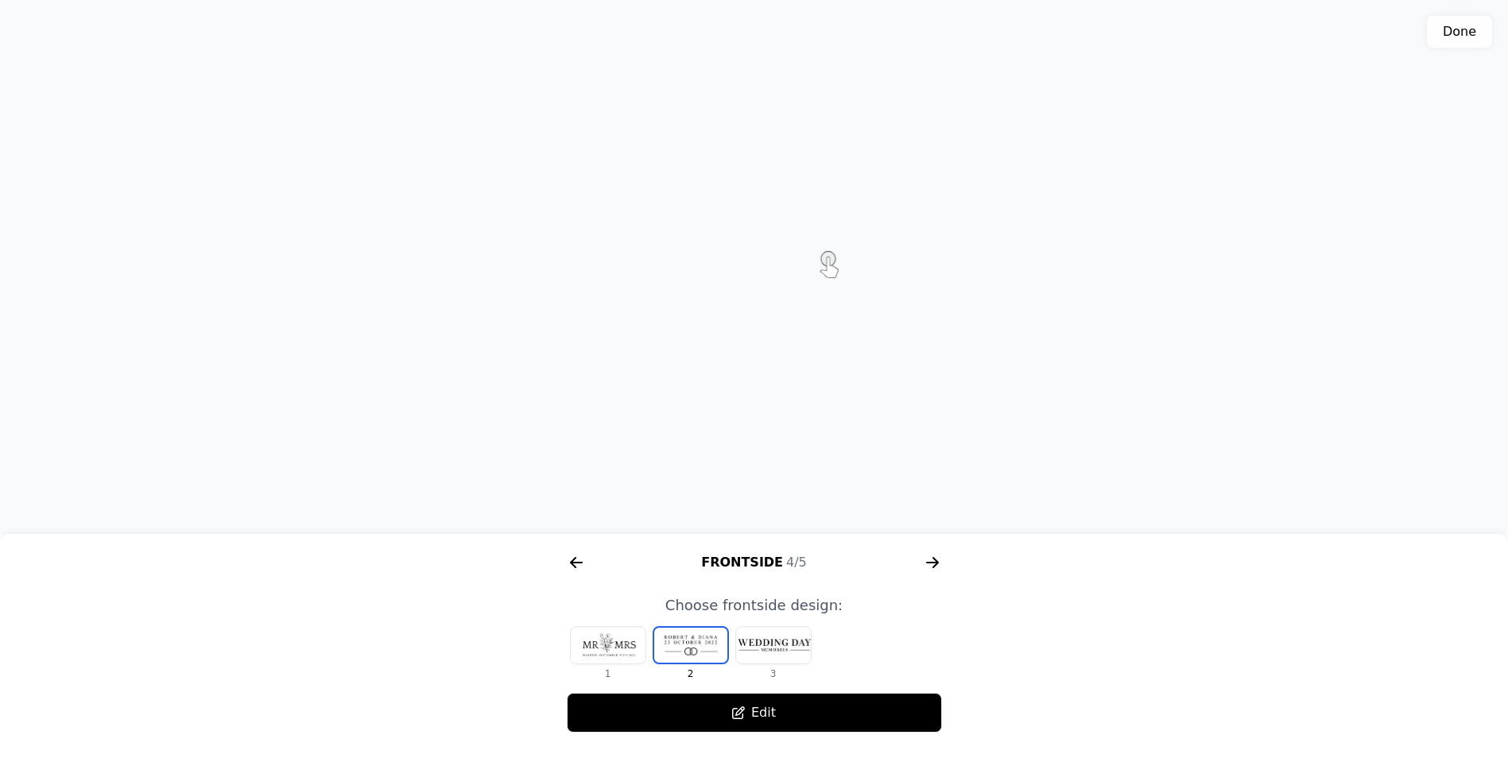
click at [935, 562] on icon "arrow right short" at bounding box center [932, 563] width 12 height 2
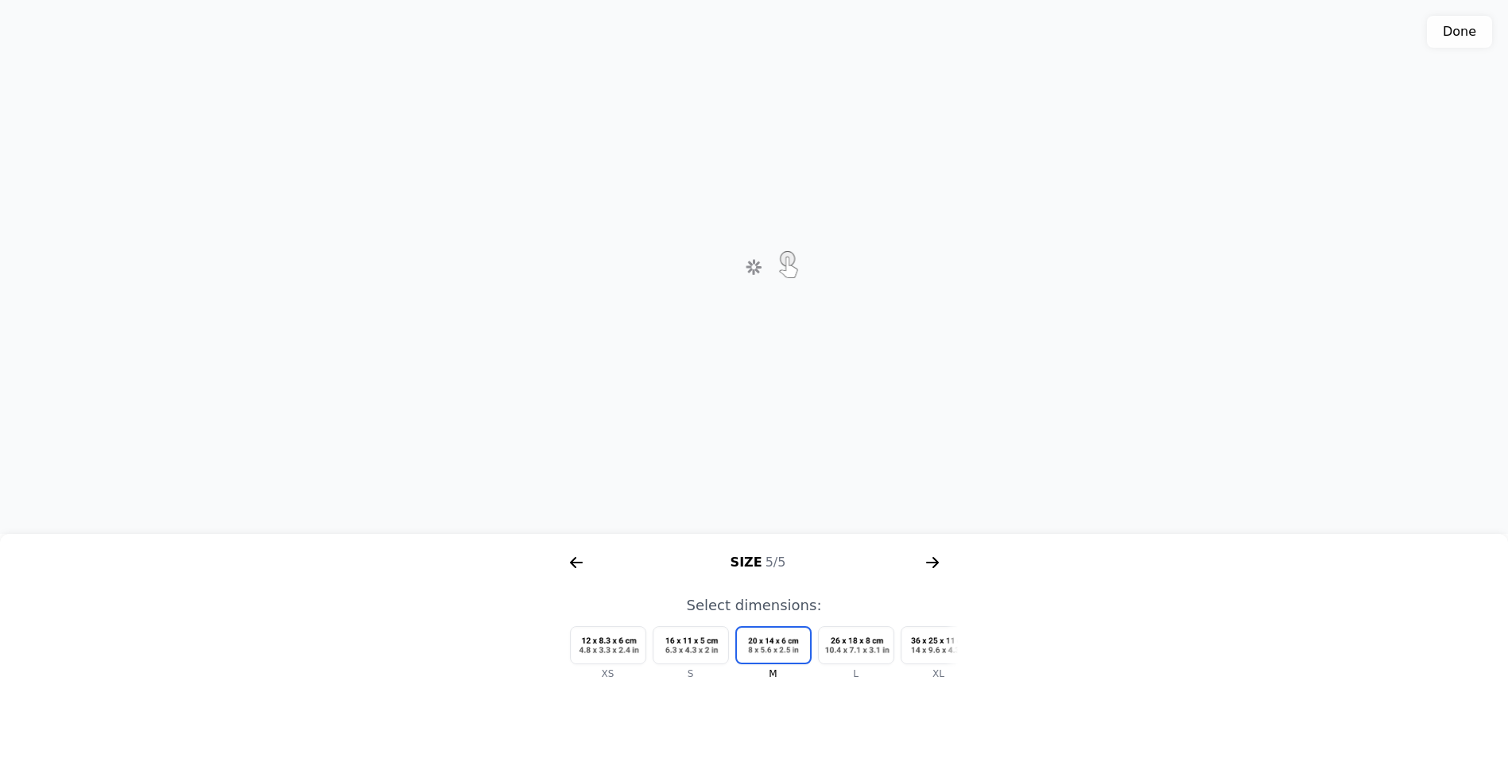
scroll to position [0, 1832]
click at [861, 649] on div at bounding box center [856, 645] width 75 height 37
click at [890, 652] on div at bounding box center [891, 645] width 75 height 37
click at [808, 650] on div at bounding box center [808, 645] width 75 height 37
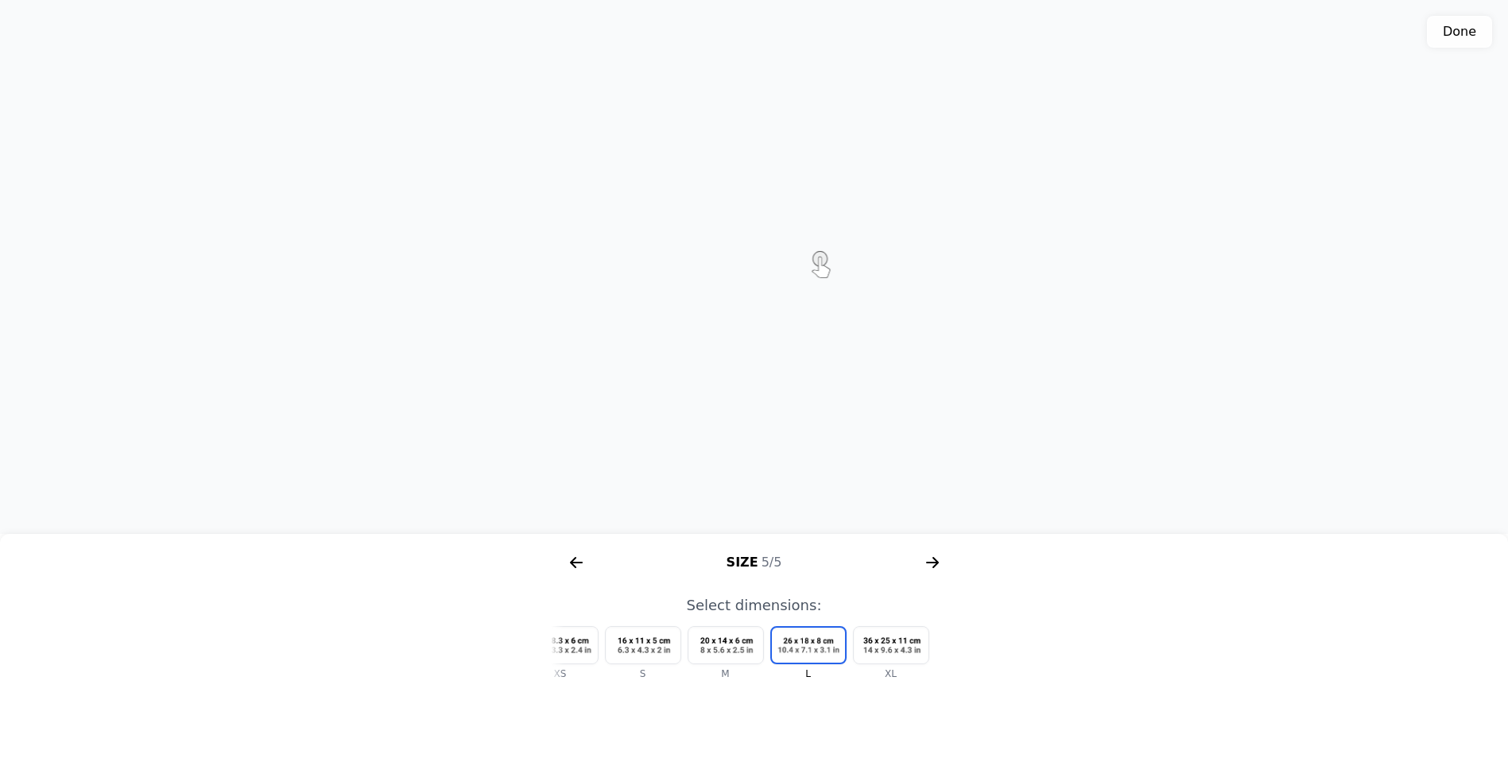
click at [930, 567] on icon "arrow right short" at bounding box center [932, 562] width 25 height 25
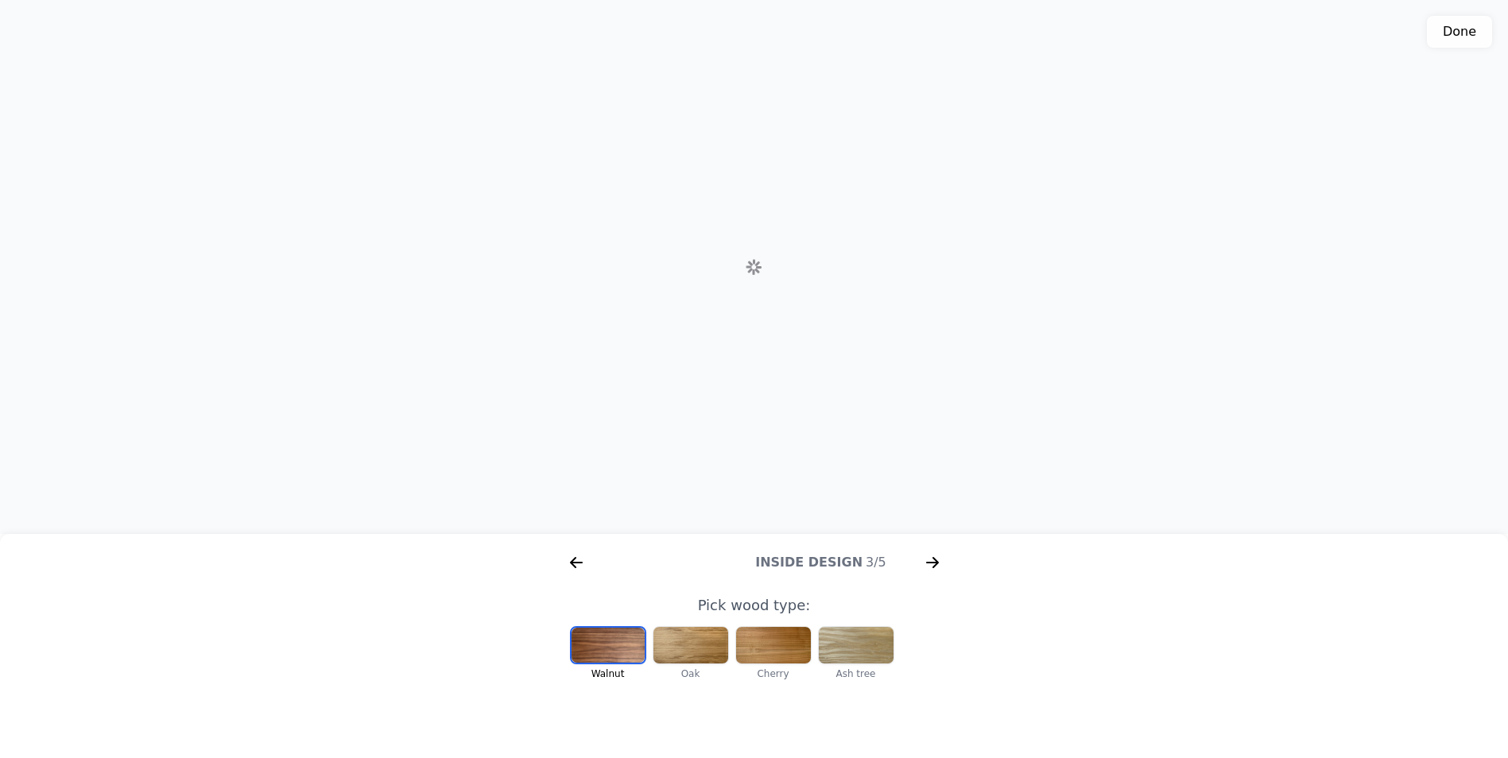
scroll to position [0, 204]
click at [1446, 34] on button "Done" at bounding box center [1459, 32] width 65 height 32
type textarea "Box size: L 1. Box color: Col-1 (Walnut) 2. Inside design: In-7 3. Frontside de…"
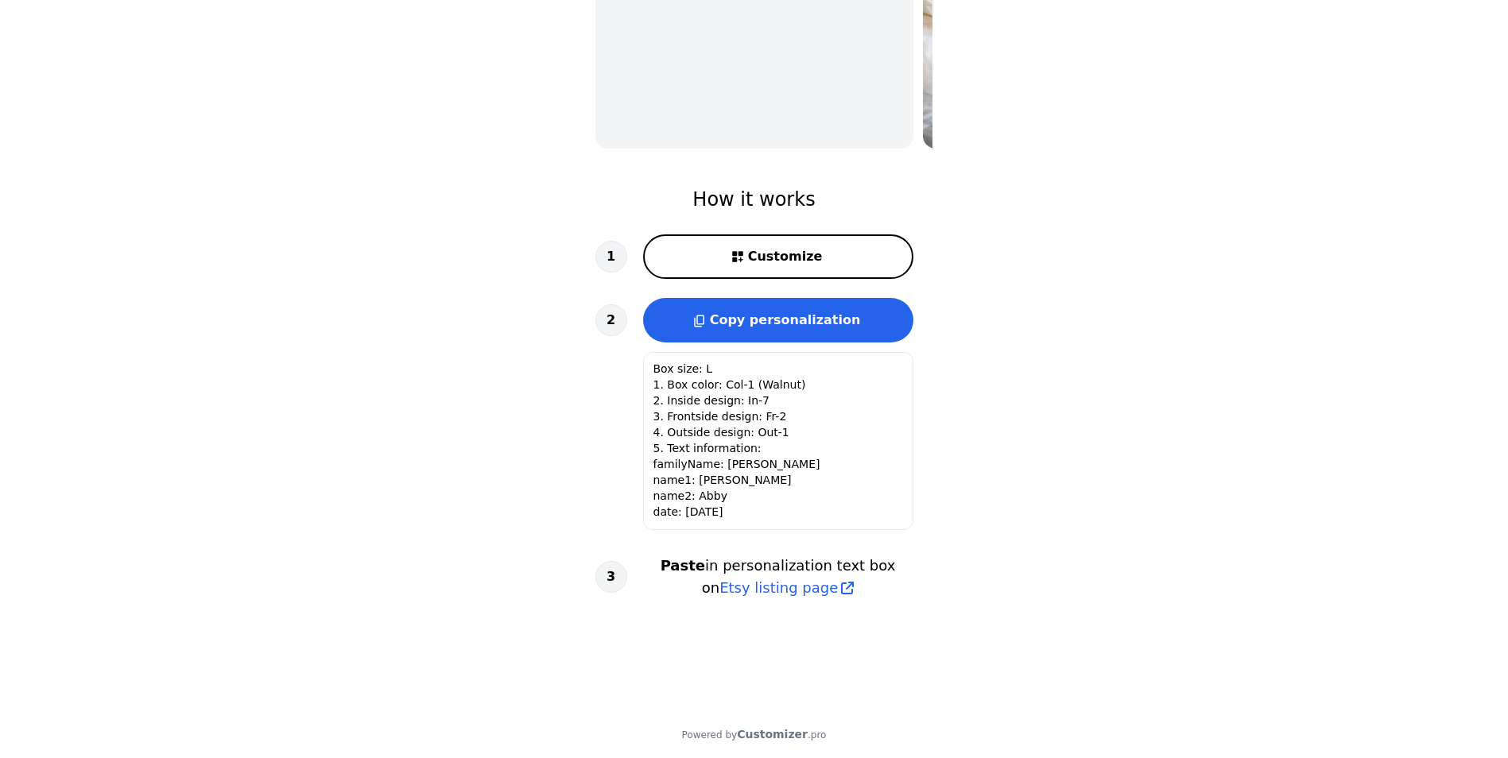
scroll to position [385, 0]
